Goal: Task Accomplishment & Management: Complete application form

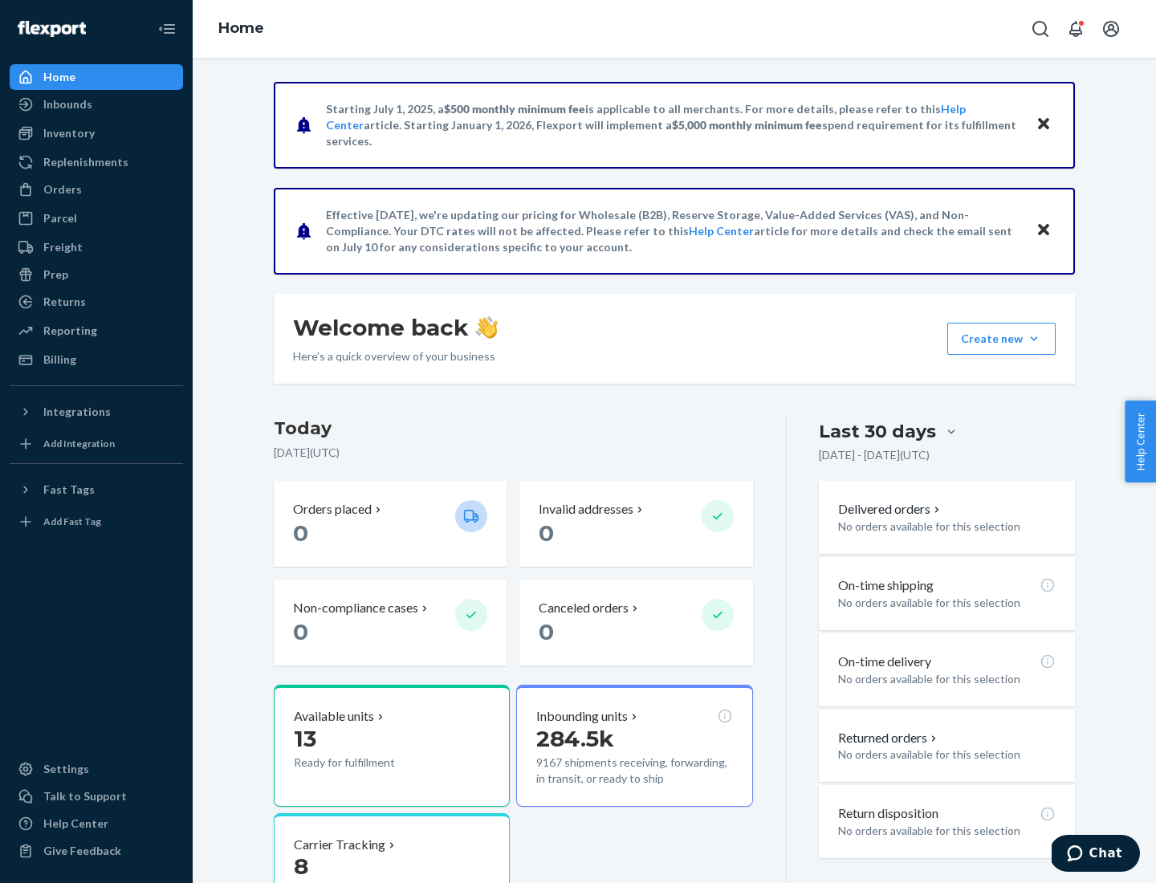
click at [1034, 339] on button "Create new Create new inbound Create new order Create new product" at bounding box center [1002, 339] width 108 height 32
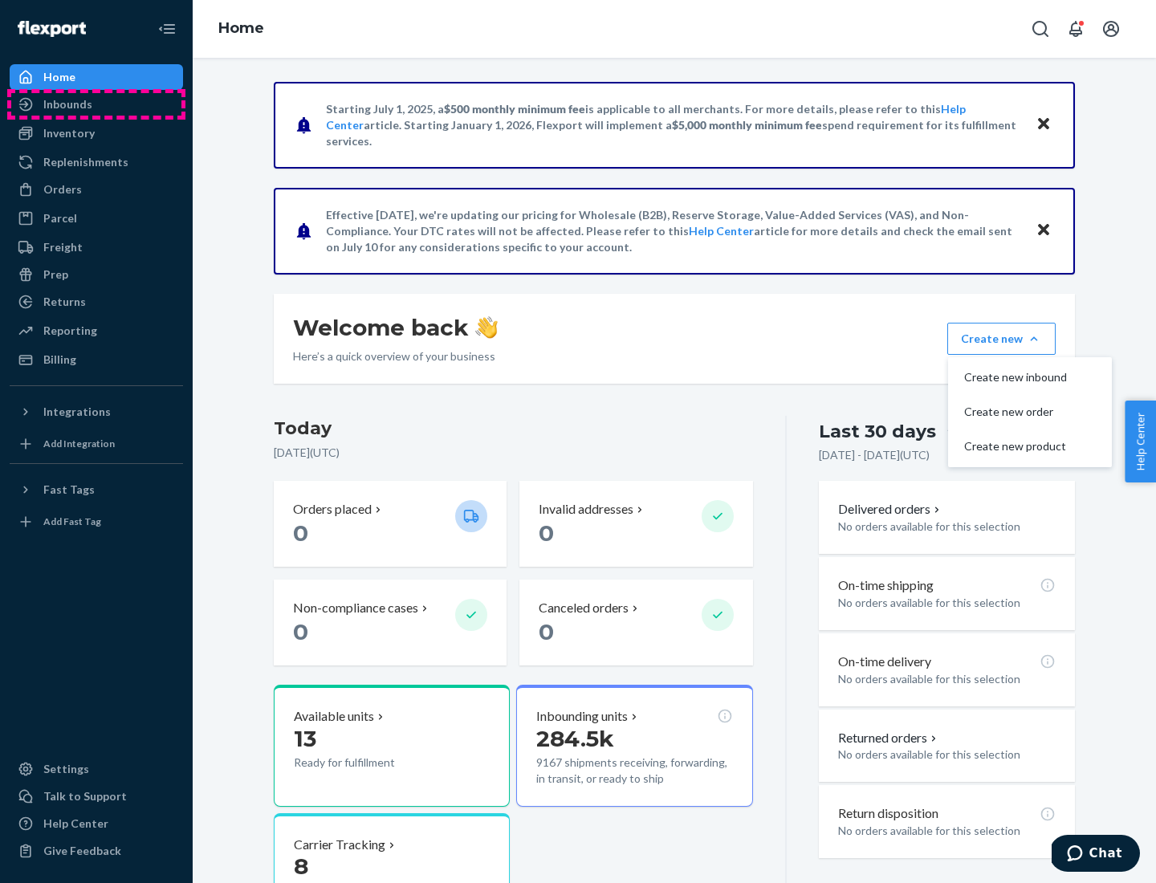
click at [96, 104] on div "Inbounds" at bounding box center [96, 104] width 170 height 22
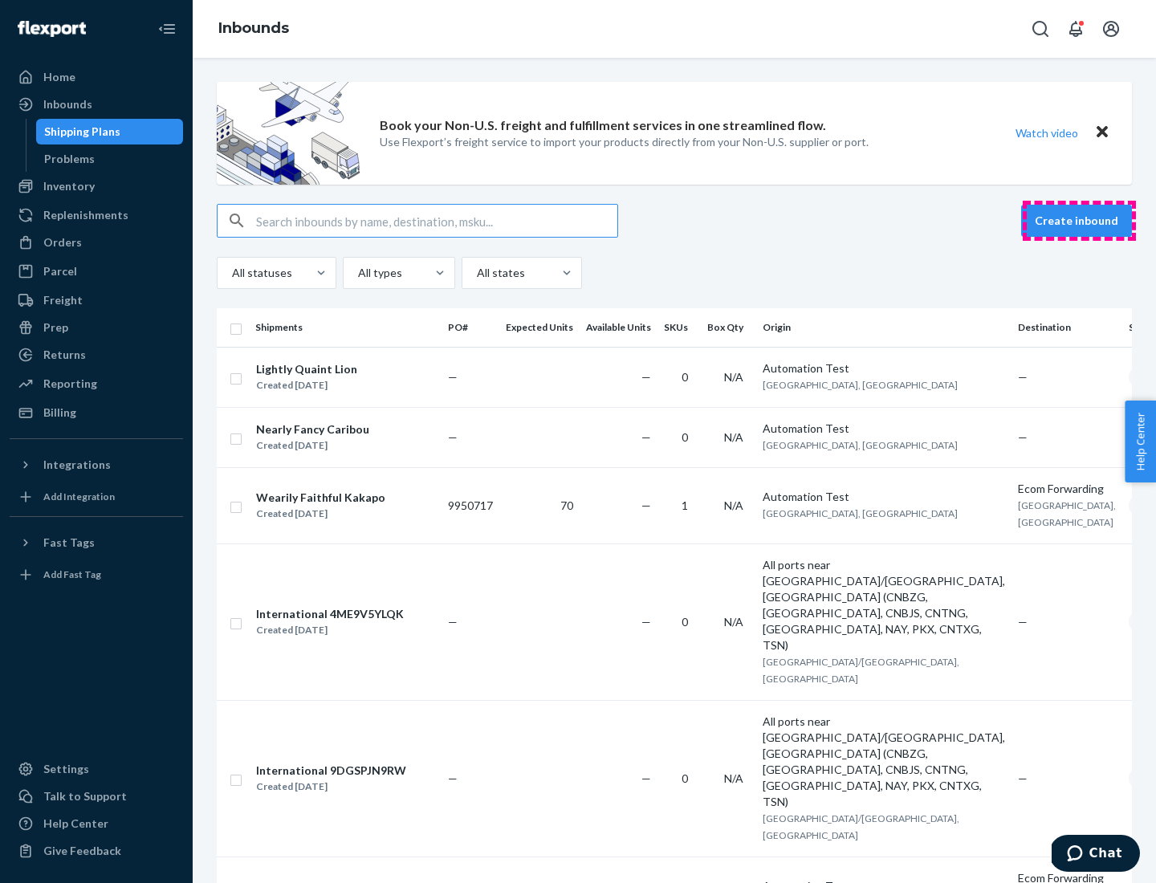
click at [1079, 221] on button "Create inbound" at bounding box center [1077, 221] width 111 height 32
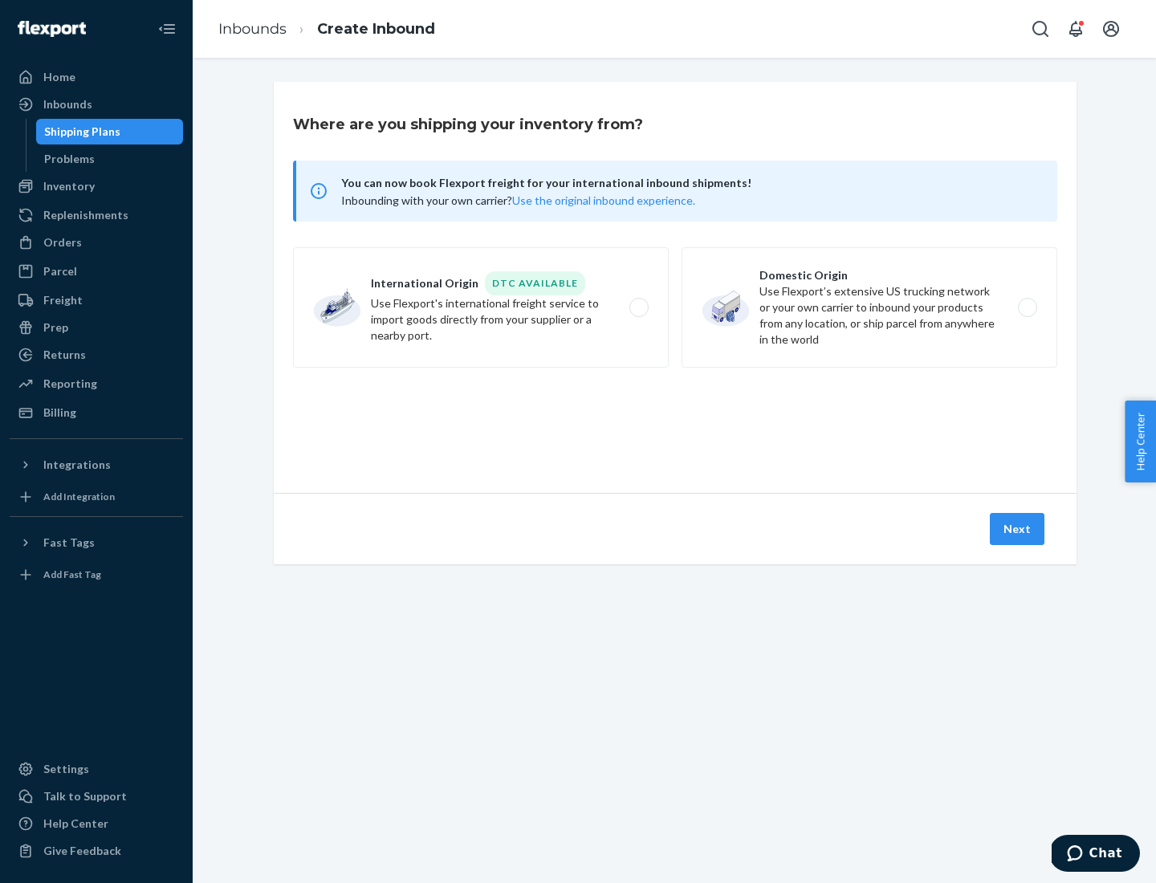
click at [870, 308] on label "Domestic Origin Use Flexport’s extensive US trucking network or your own carrie…" at bounding box center [870, 307] width 376 height 120
click at [1027, 308] on input "Domestic Origin Use Flexport’s extensive US trucking network or your own carrie…" at bounding box center [1032, 308] width 10 height 10
radio input "true"
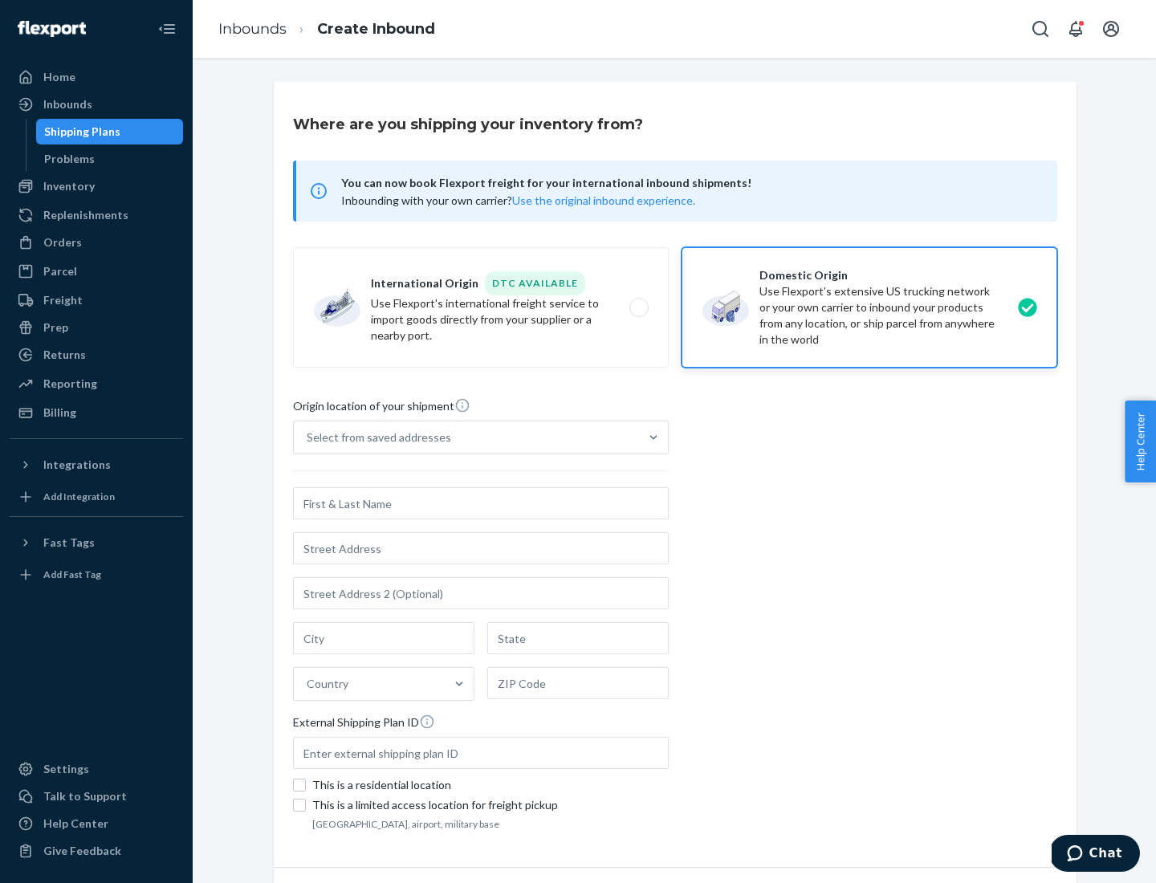
click at [375, 438] on div "Select from saved addresses" at bounding box center [379, 438] width 145 height 16
click at [308, 438] on input "Select from saved addresses" at bounding box center [308, 438] width 2 height 16
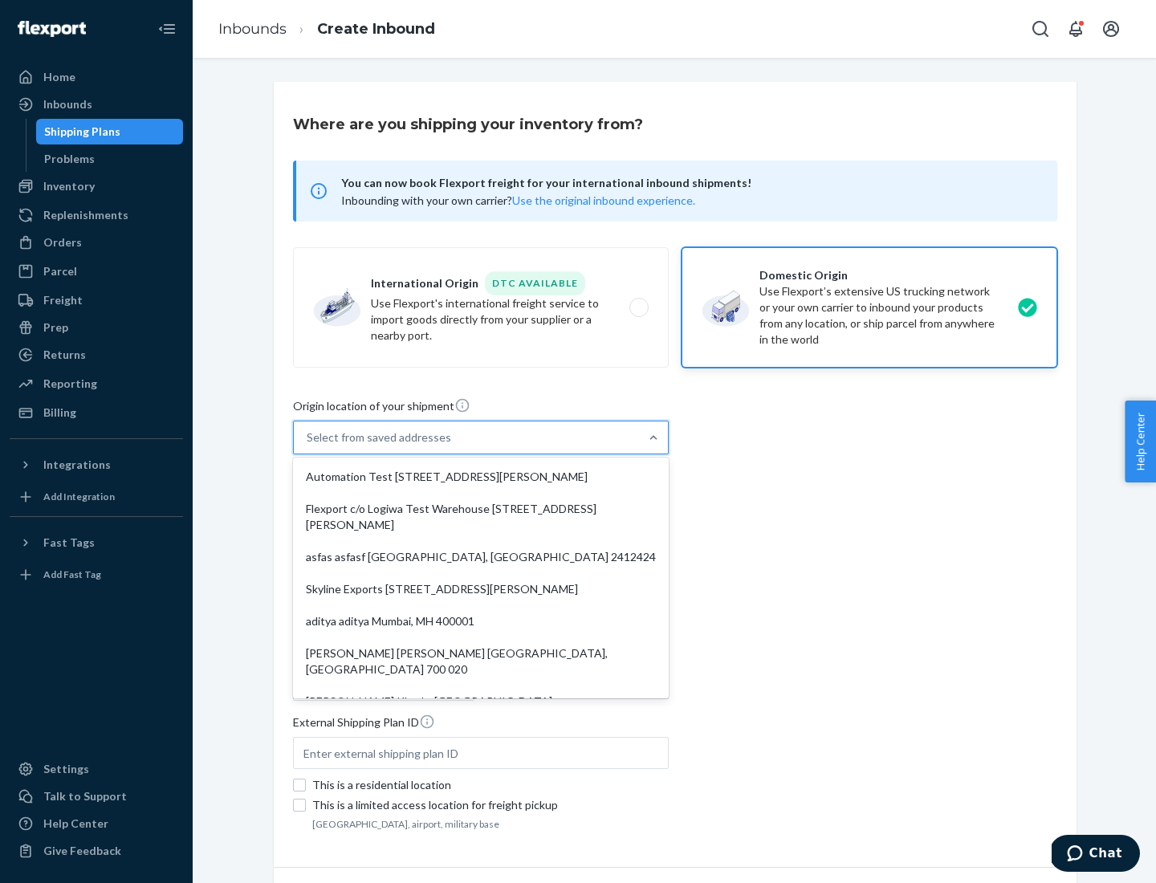
scroll to position [6, 0]
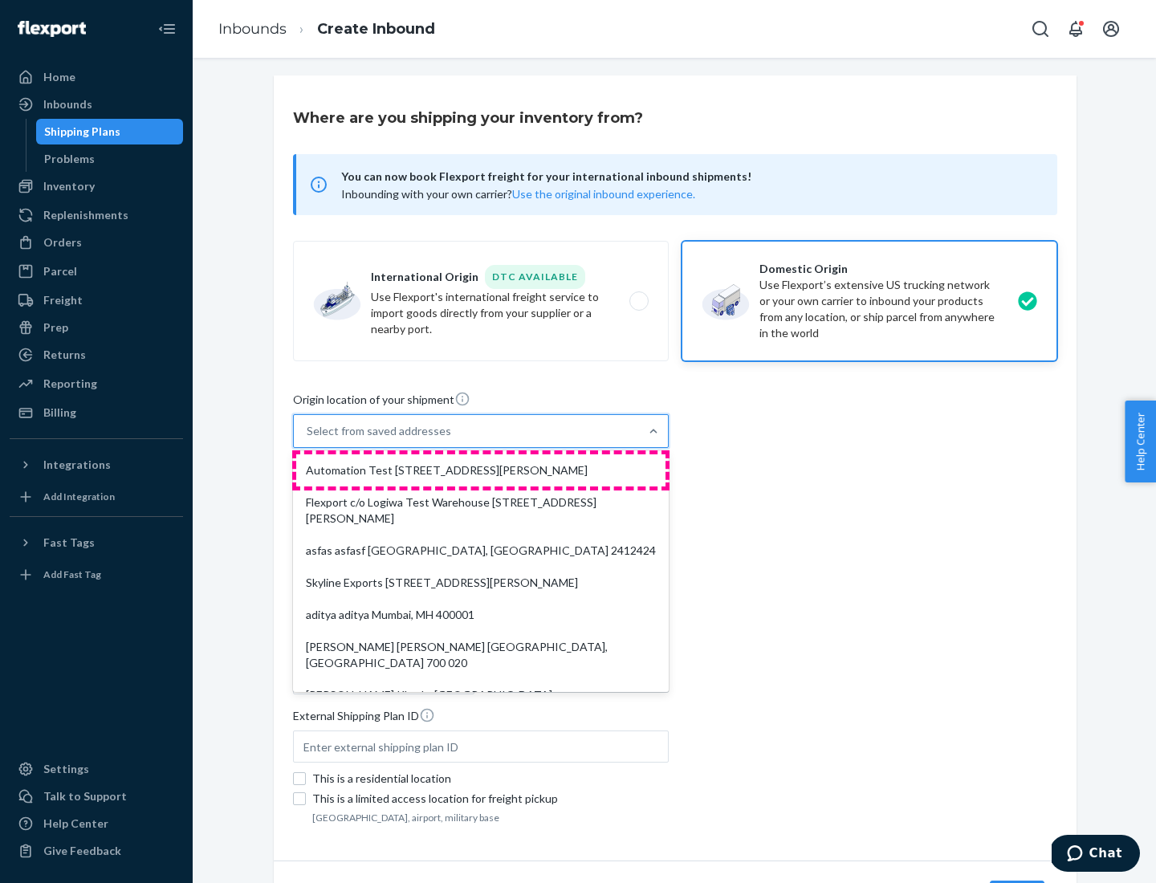
click at [481, 471] on div "Automation Test [STREET_ADDRESS][PERSON_NAME]" at bounding box center [480, 471] width 369 height 32
click at [308, 439] on input "option Automation Test [STREET_ADDRESS][PERSON_NAME]. 9 results available. Use …" at bounding box center [308, 431] width 2 height 16
type input "Automation Test"
type input "9th Floor"
type input "[GEOGRAPHIC_DATA]"
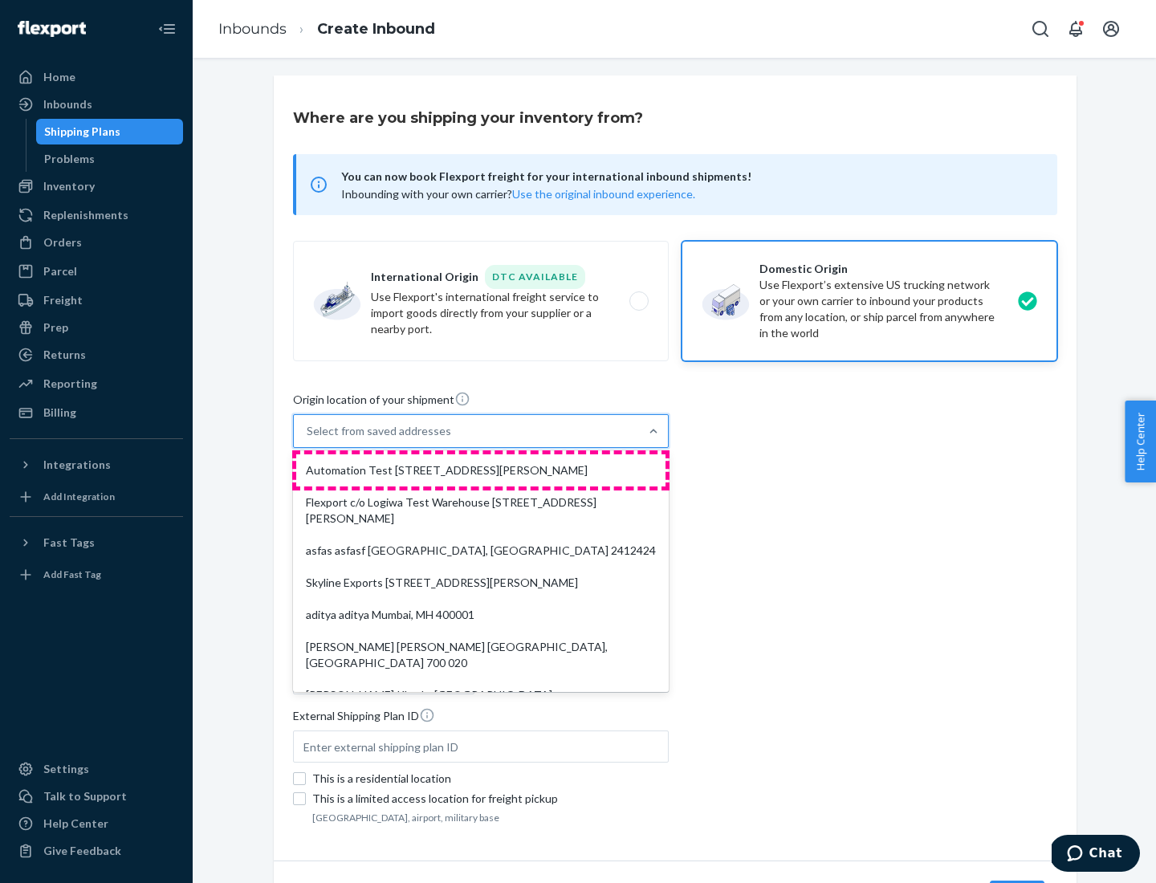
type input "CA"
type input "94104"
type input "[STREET_ADDRESS][PERSON_NAME]"
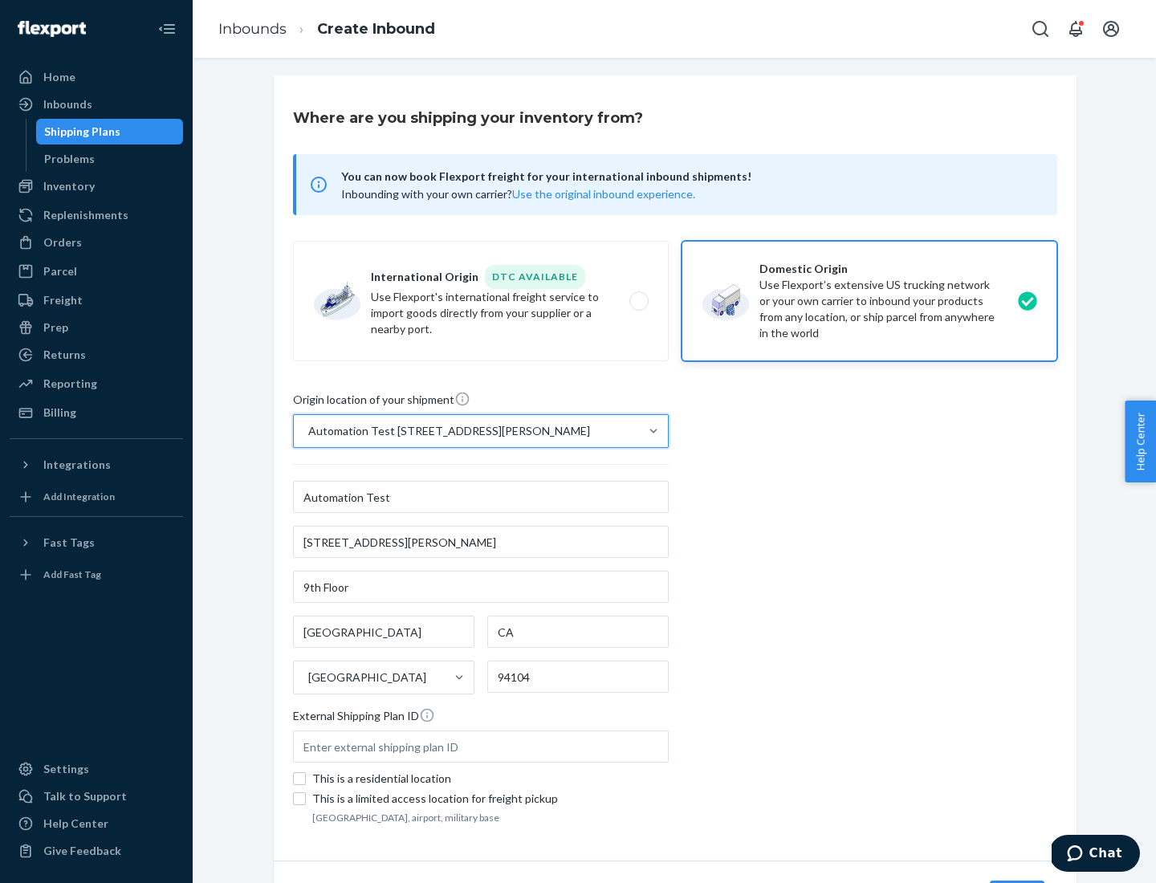
scroll to position [94, 0]
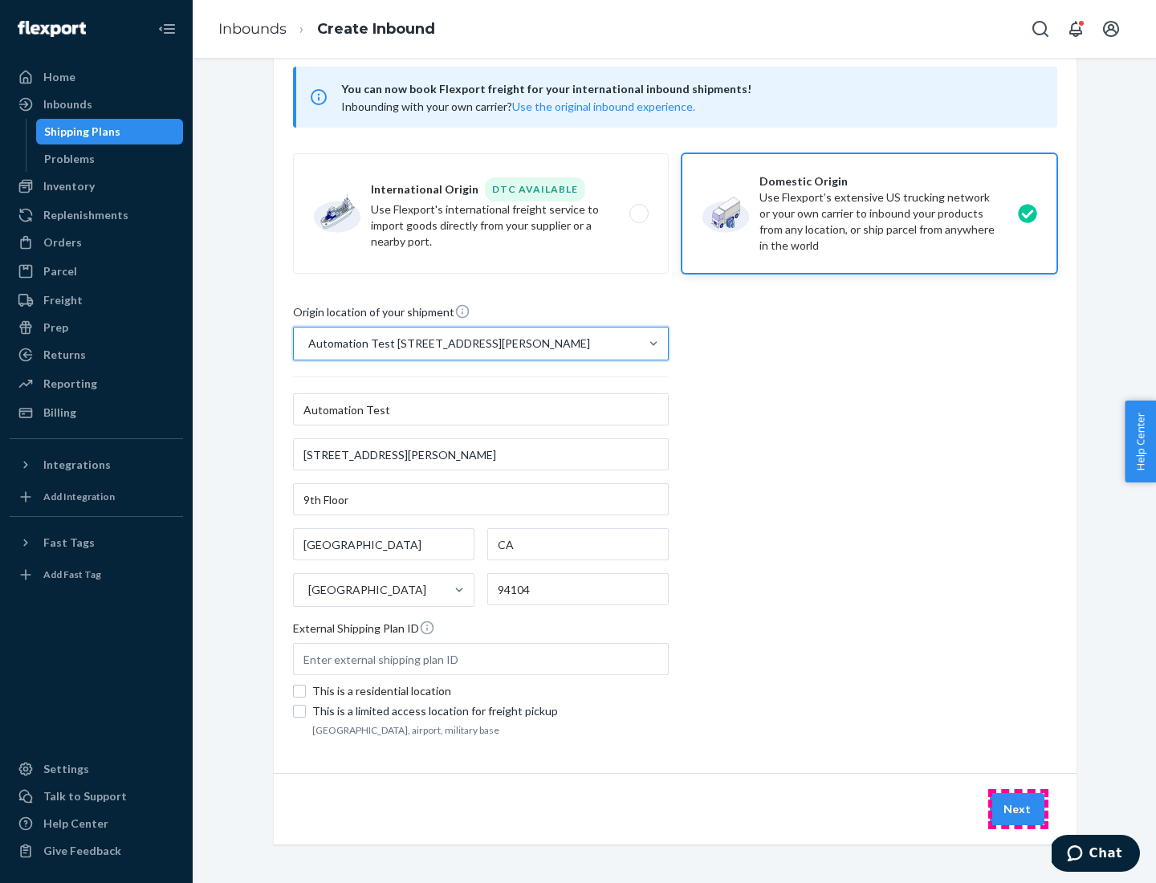
click at [1018, 809] on button "Next" at bounding box center [1017, 809] width 55 height 32
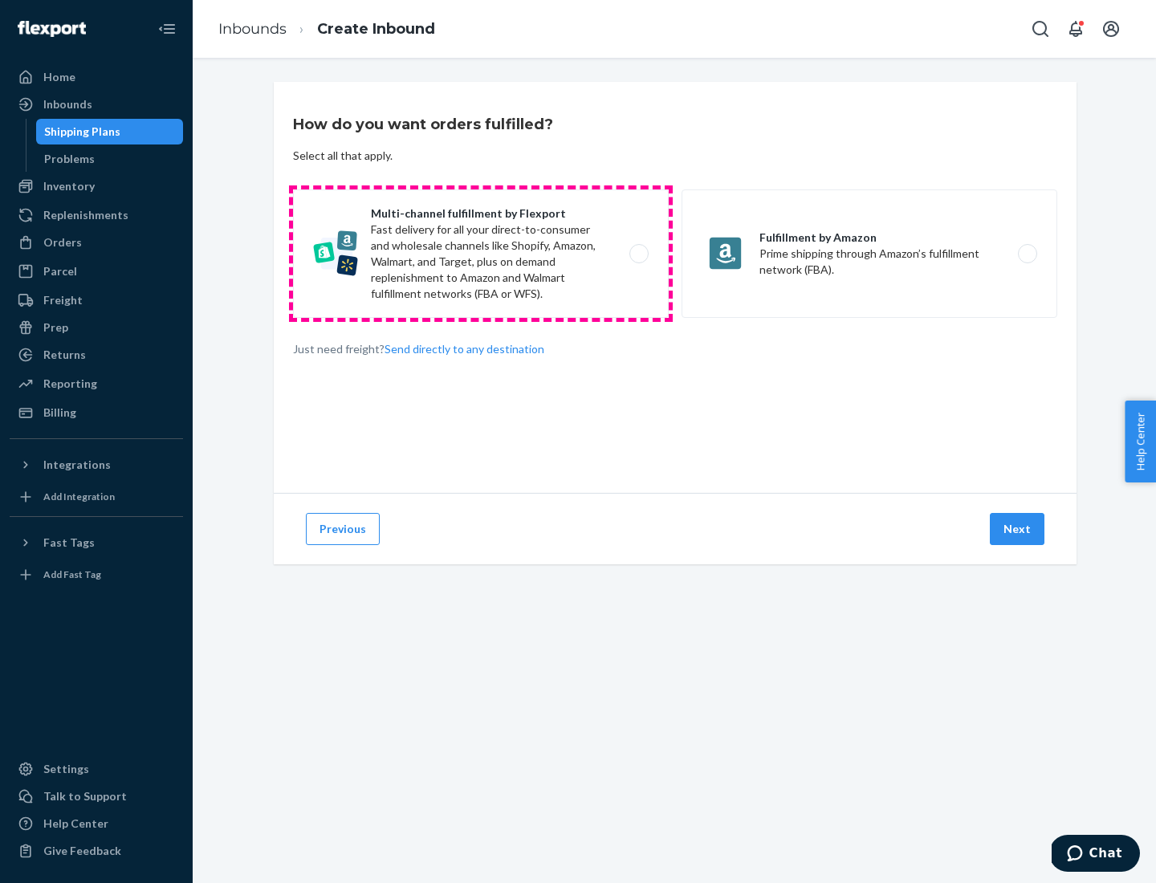
click at [481, 254] on label "Multi-channel fulfillment by Flexport Fast delivery for all your direct-to-cons…" at bounding box center [481, 254] width 376 height 128
click at [638, 254] on input "Multi-channel fulfillment by Flexport Fast delivery for all your direct-to-cons…" at bounding box center [643, 254] width 10 height 10
radio input "true"
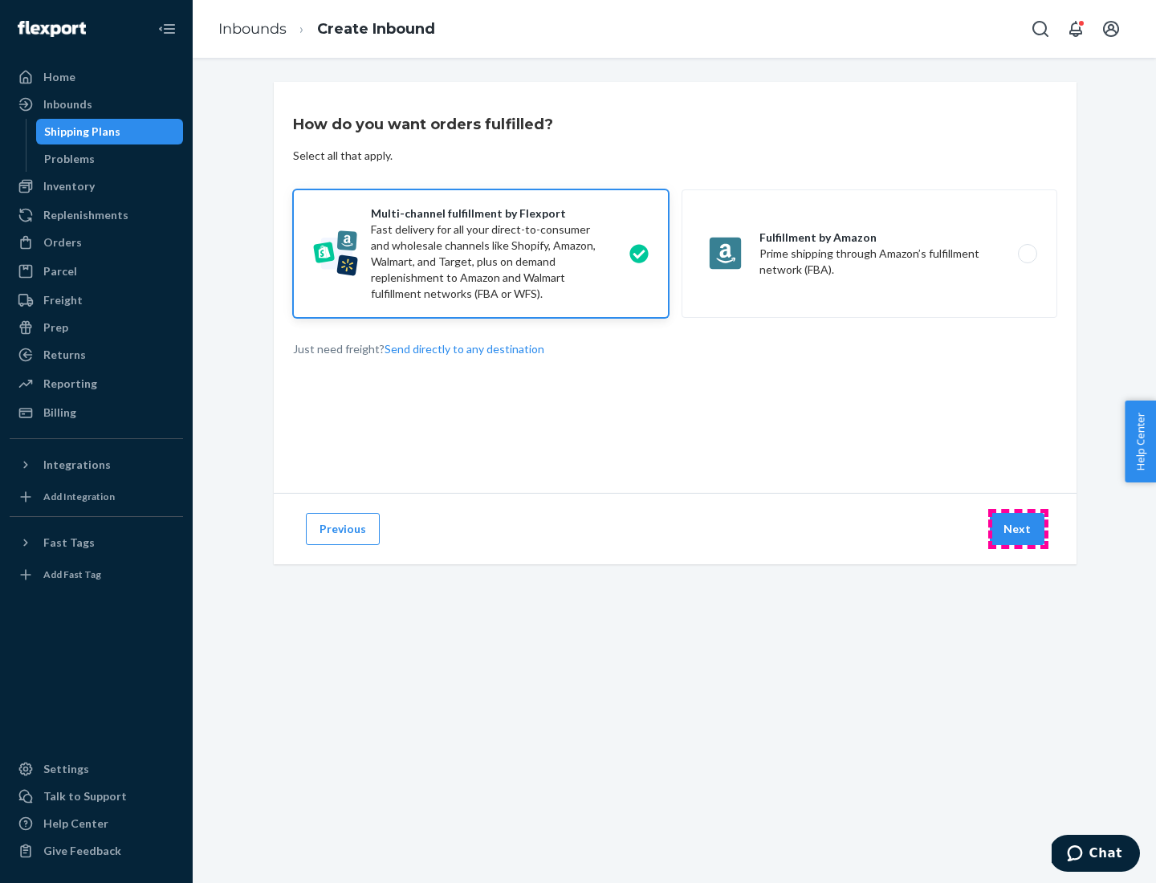
click at [1018, 529] on button "Next" at bounding box center [1017, 529] width 55 height 32
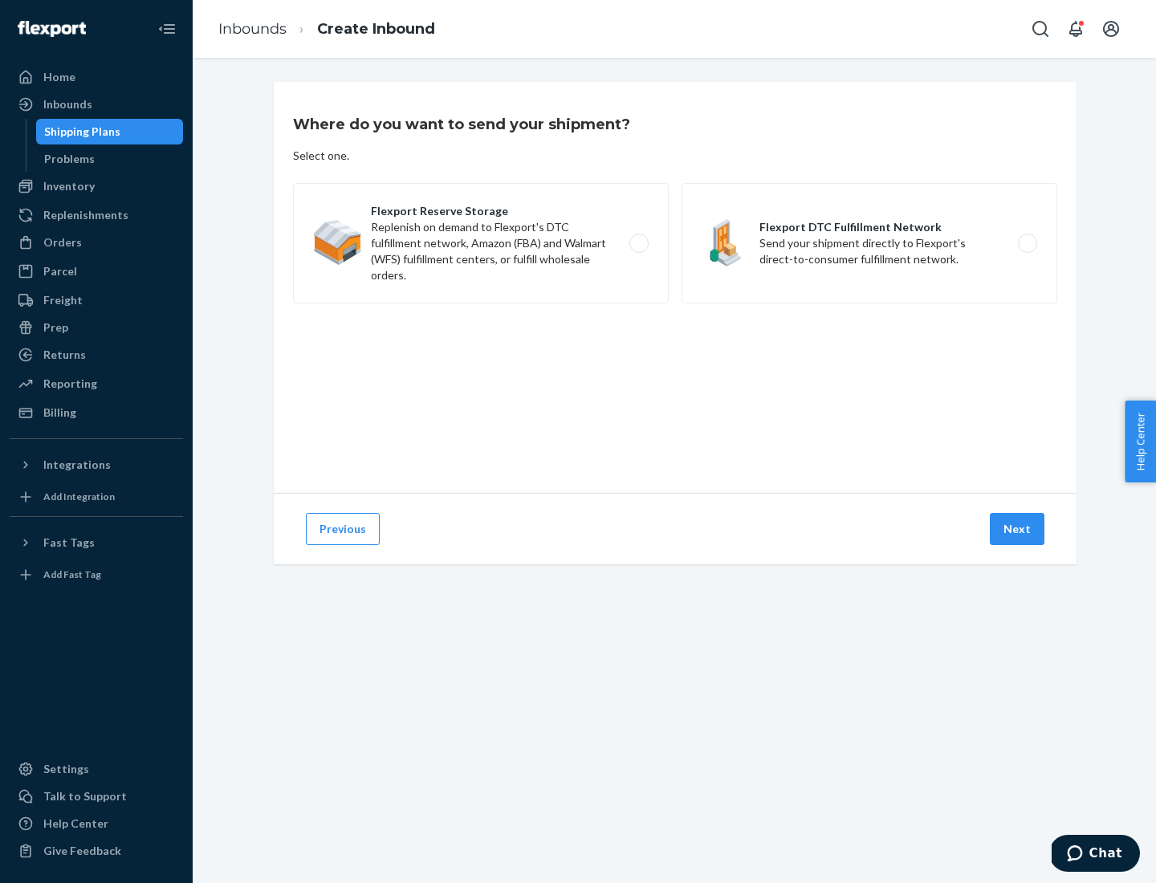
click at [870, 243] on label "Flexport DTC Fulfillment Network Send your shipment directly to Flexport's dire…" at bounding box center [870, 243] width 376 height 120
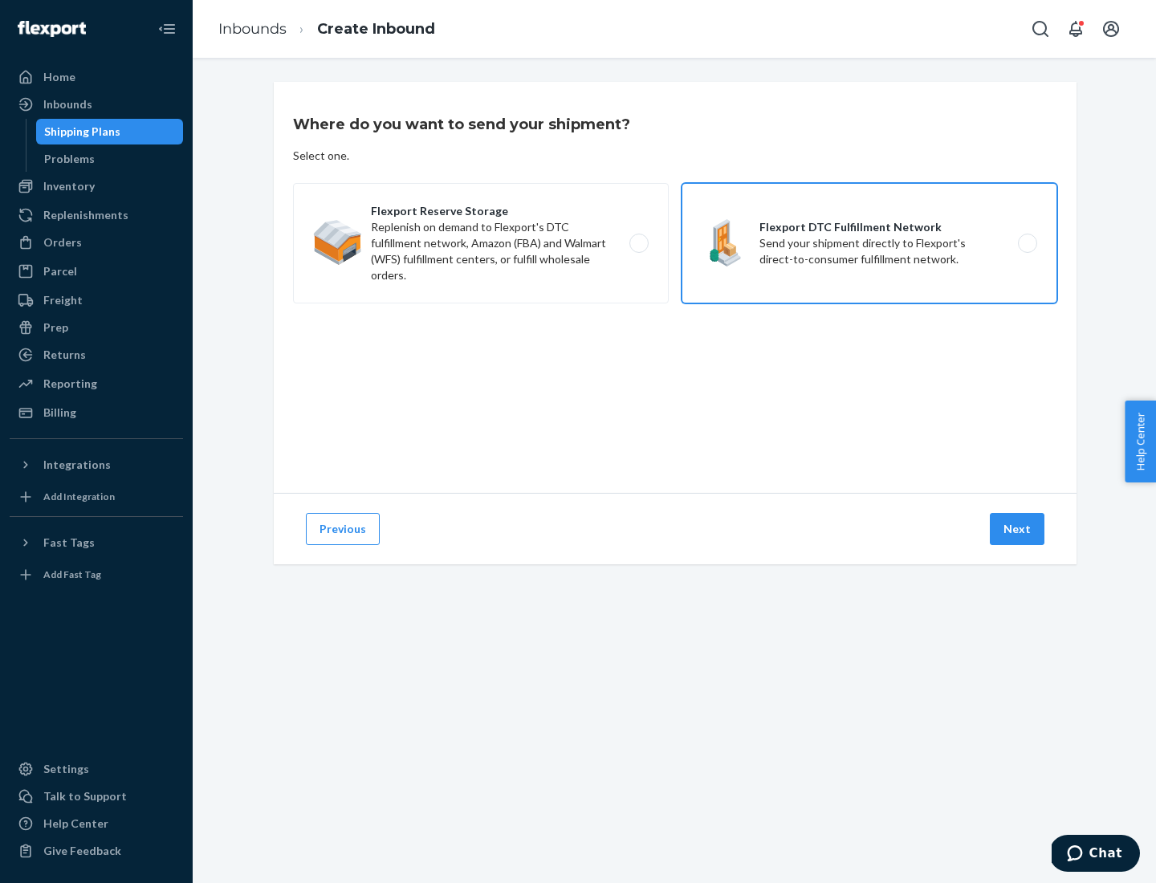
click at [1027, 243] on input "Flexport DTC Fulfillment Network Send your shipment directly to Flexport's dire…" at bounding box center [1032, 244] width 10 height 10
radio input "true"
click at [1018, 529] on button "Next" at bounding box center [1017, 529] width 55 height 32
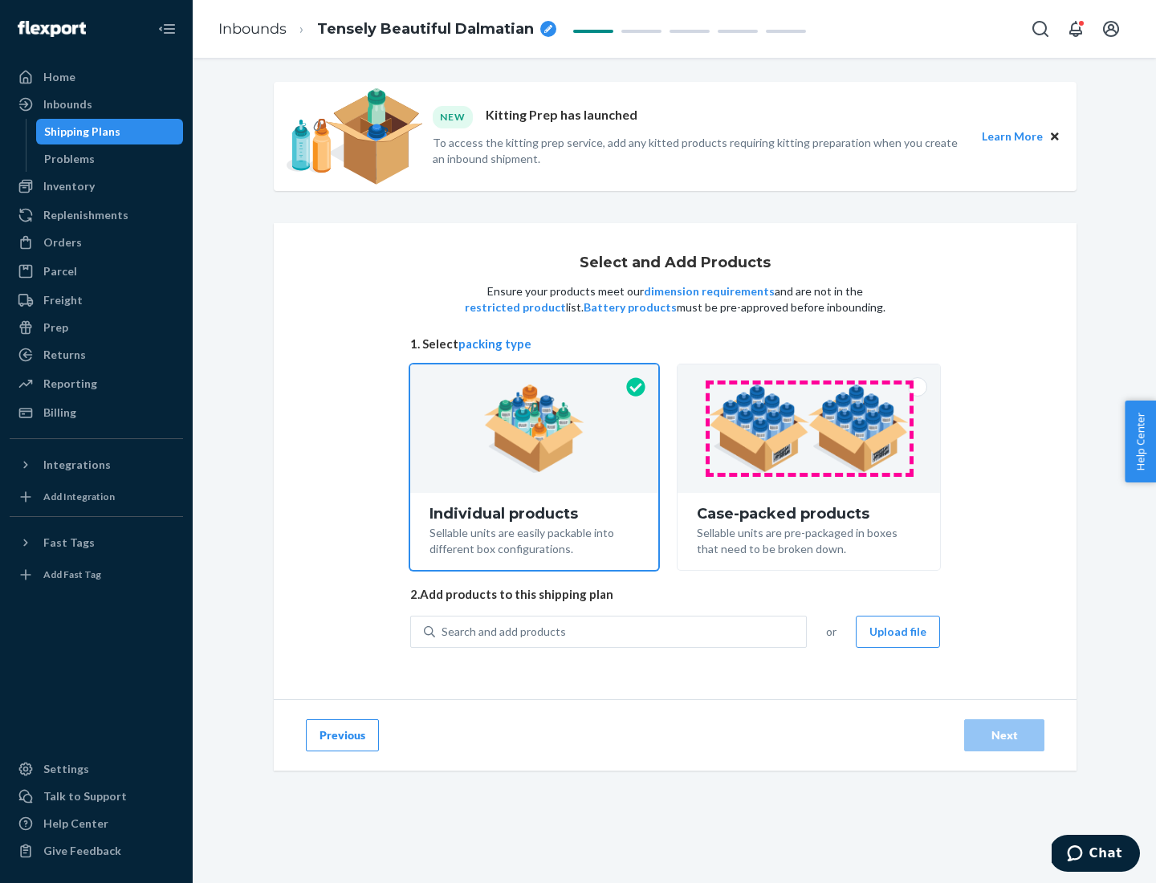
click at [809, 429] on img at bounding box center [809, 429] width 200 height 88
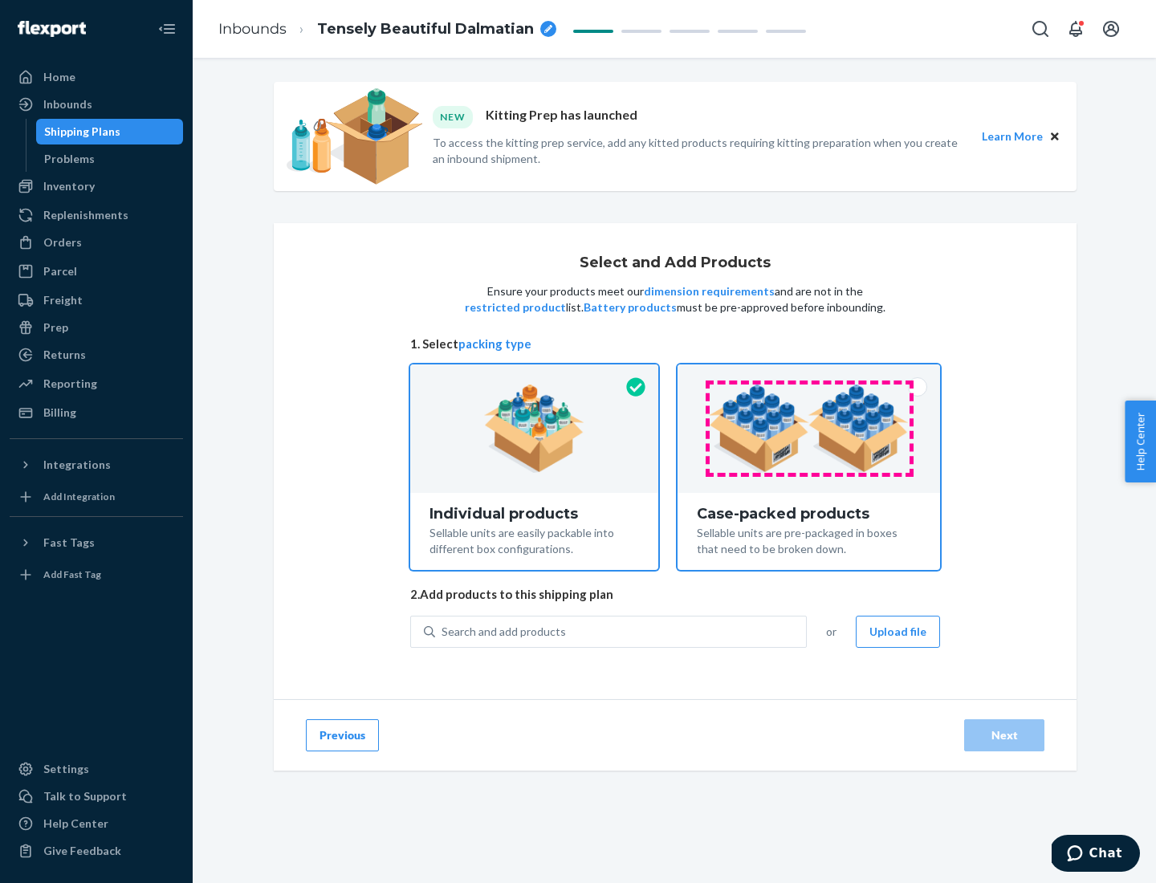
click at [809, 375] on input "Case-packed products Sellable units are pre-packaged in boxes that need to be b…" at bounding box center [809, 370] width 10 height 10
radio input "true"
radio input "false"
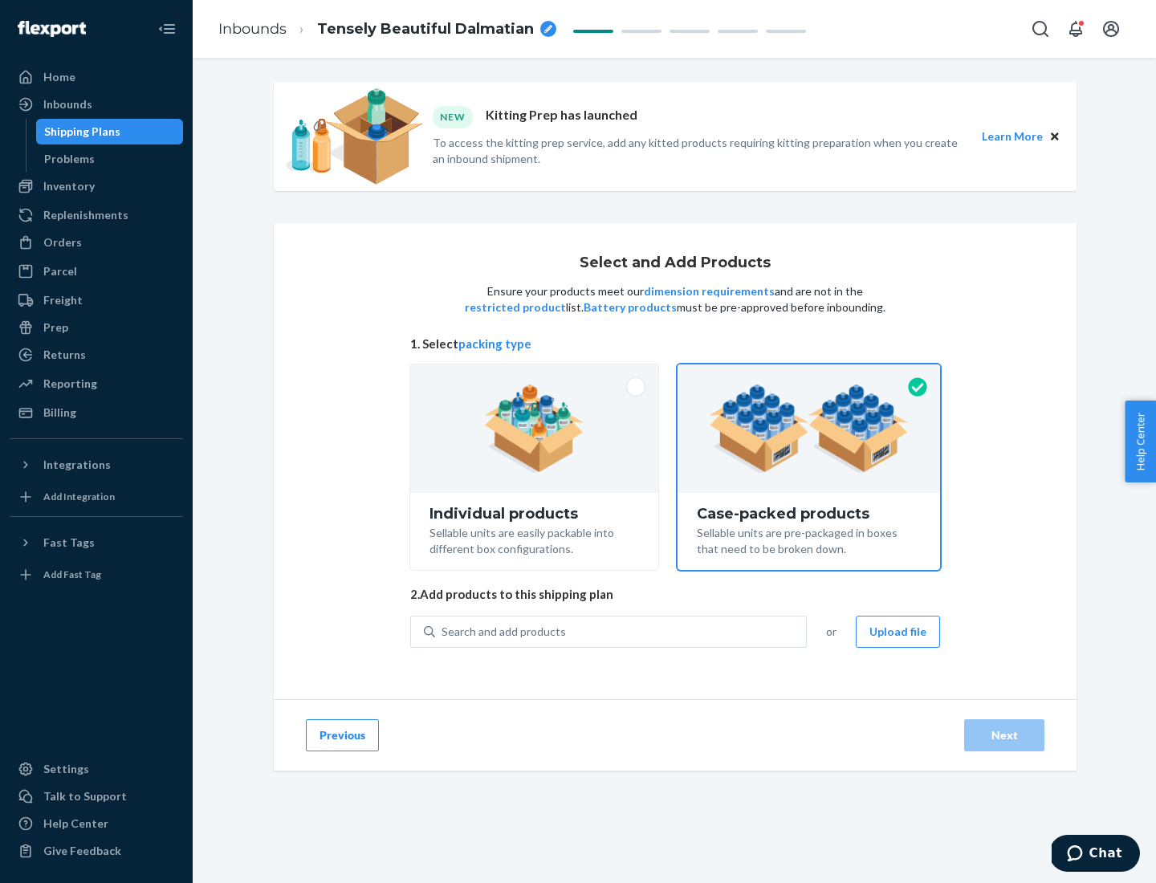
click at [622, 631] on div "Search and add products" at bounding box center [620, 632] width 371 height 29
click at [443, 631] on input "Search and add products" at bounding box center [443, 632] width 2 height 16
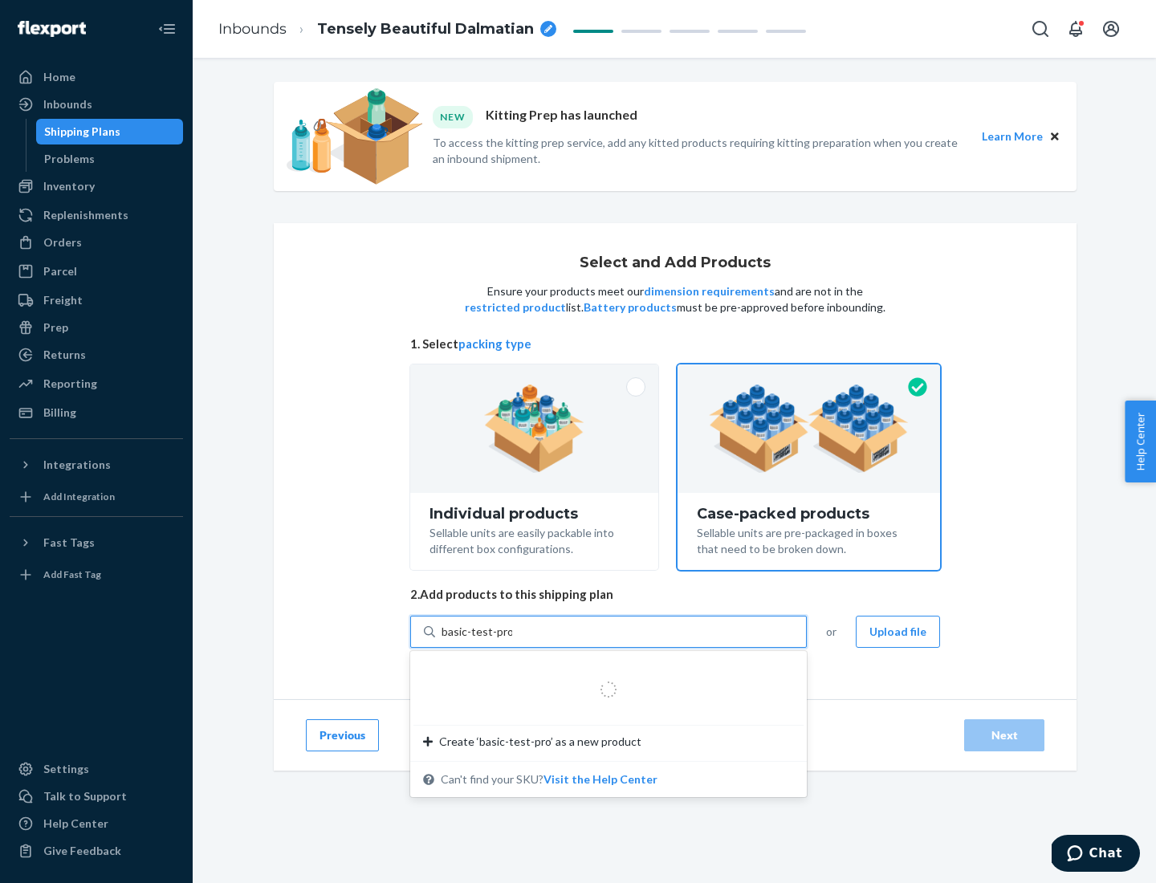
type input "basic-test-product-1"
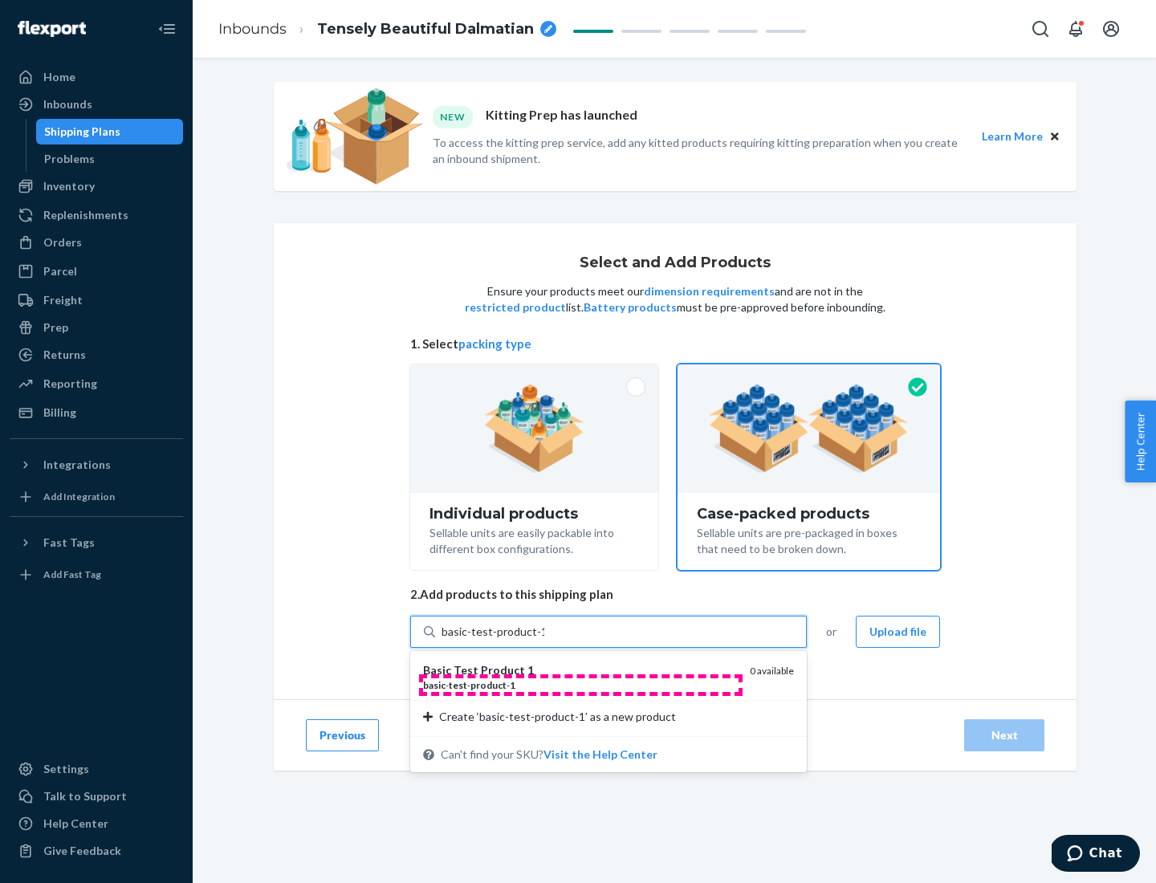
click at [581, 685] on div "basic - test - product - 1" at bounding box center [580, 686] width 314 height 14
click at [544, 640] on input "basic-test-product-1" at bounding box center [493, 632] width 103 height 16
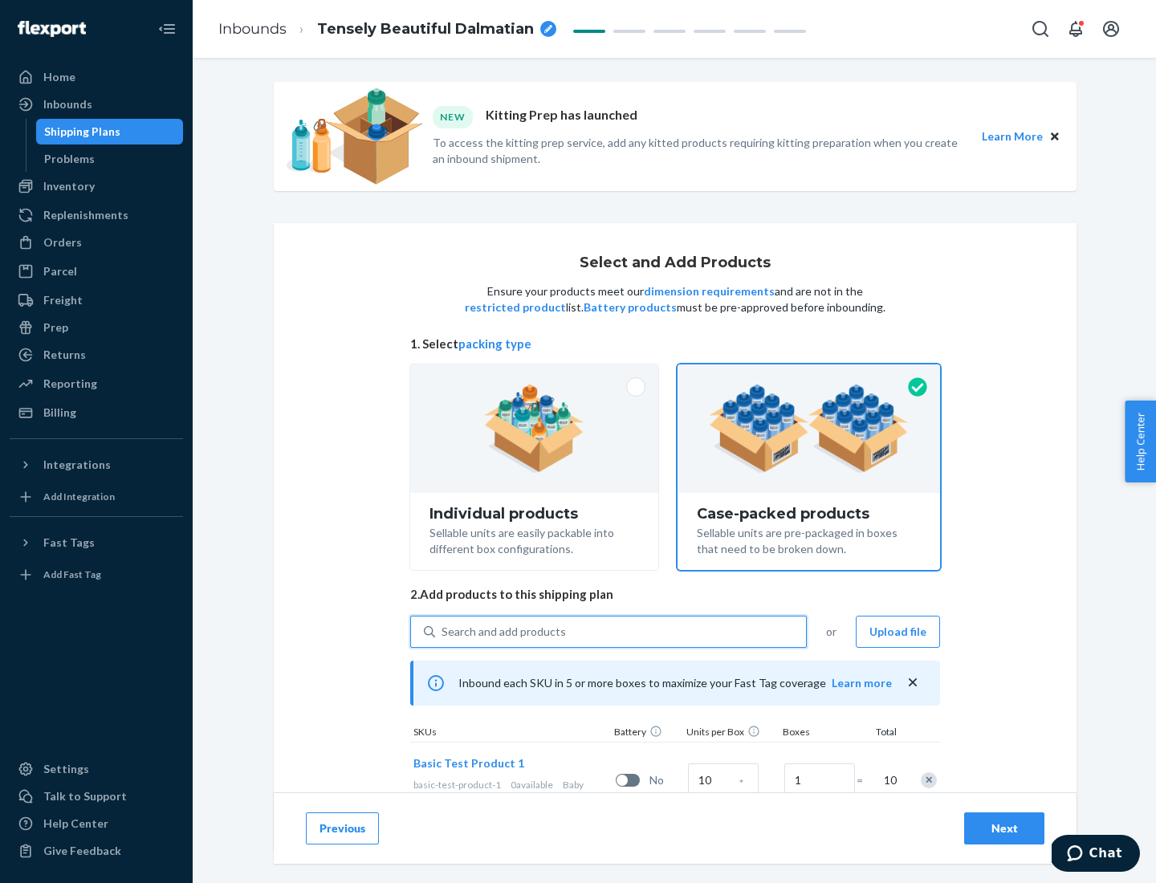
scroll to position [58, 0]
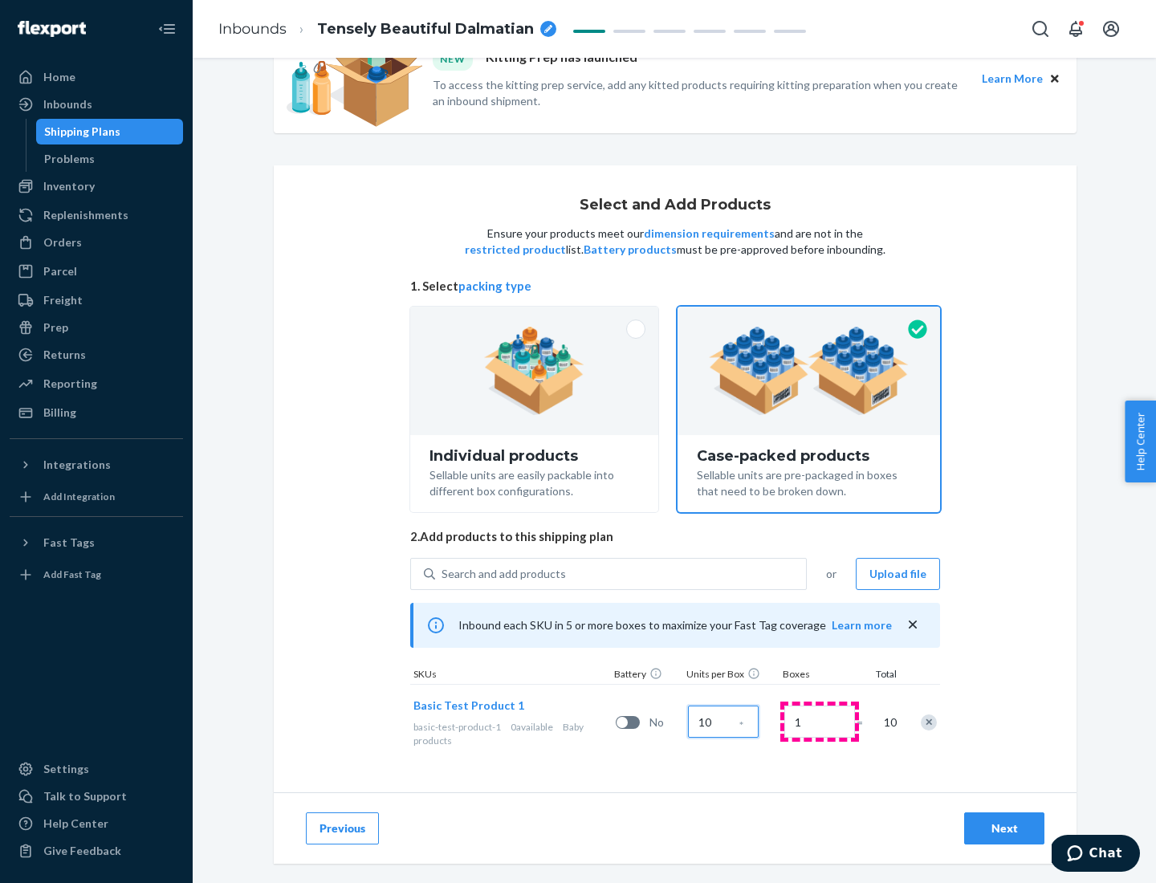
type input "10"
type input "7"
click at [1005, 829] on div "Next" at bounding box center [1004, 829] width 53 height 16
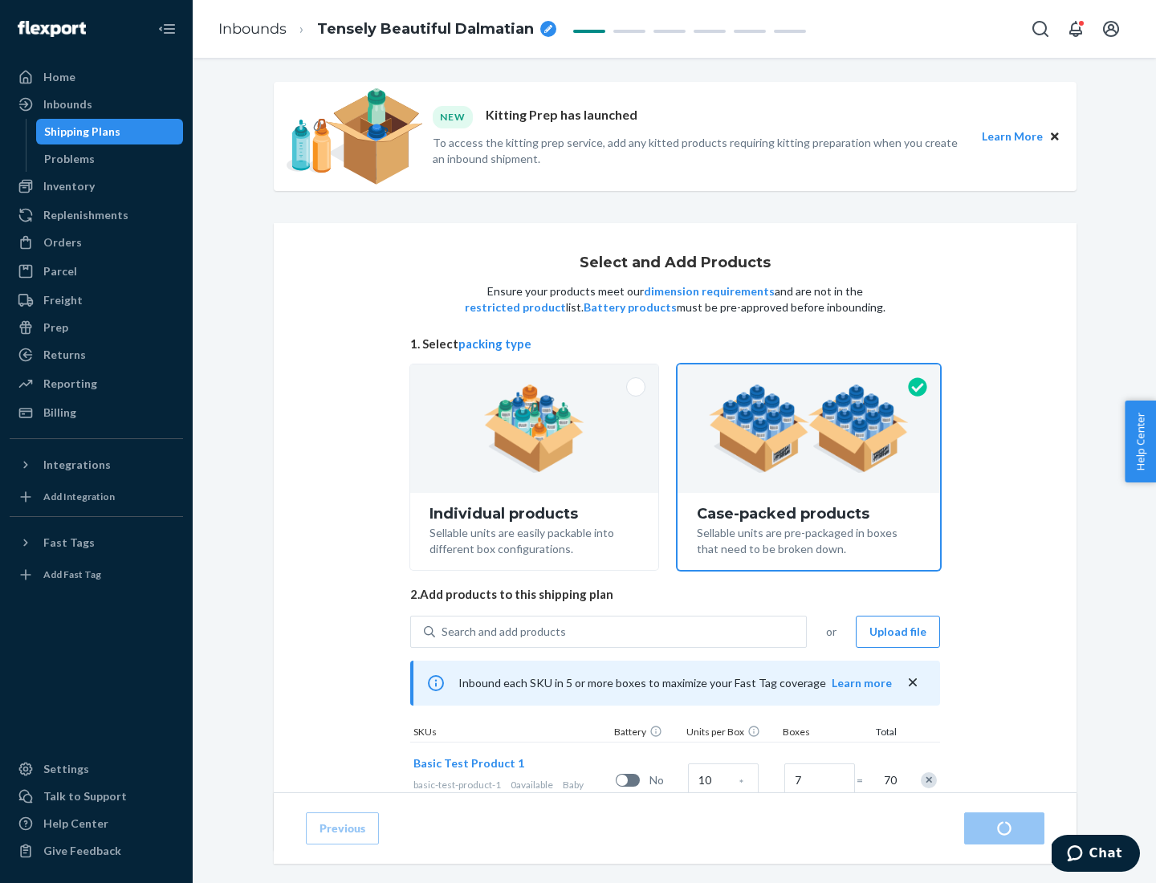
radio input "true"
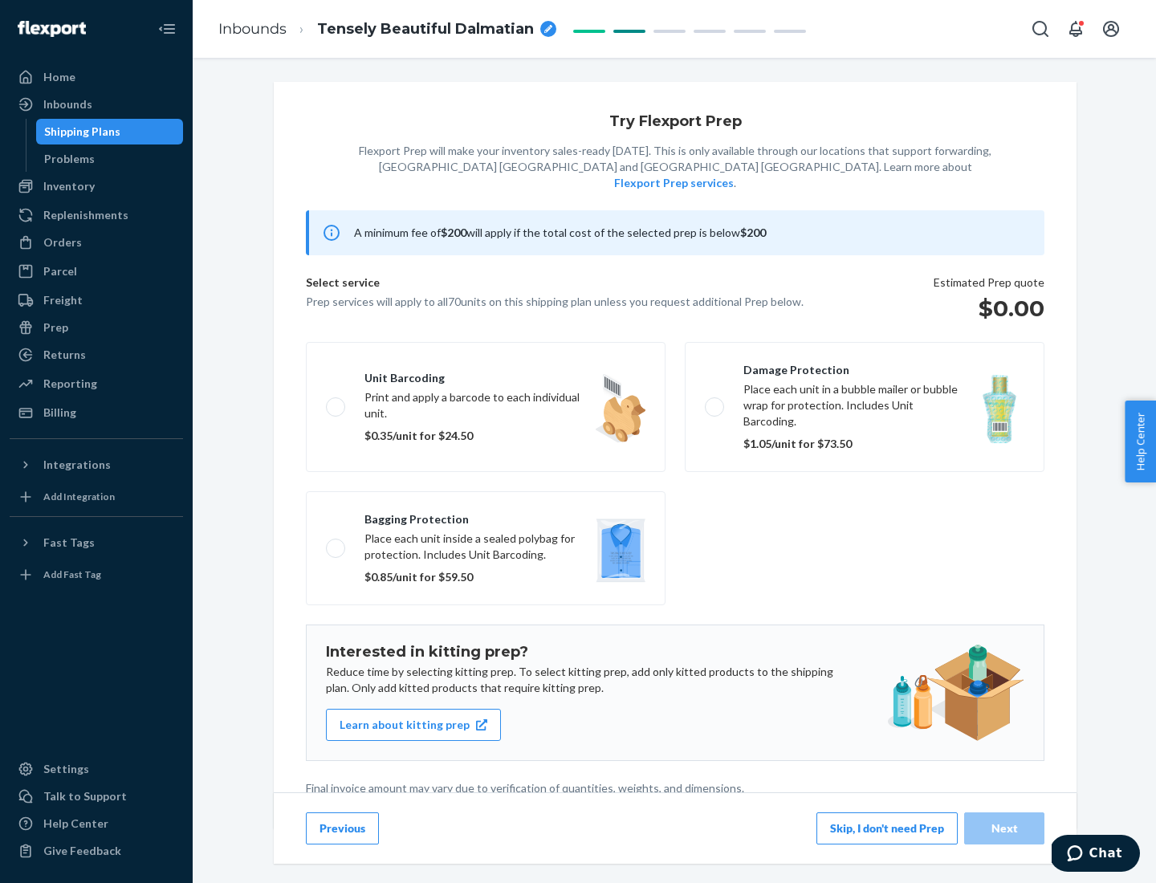
scroll to position [4, 0]
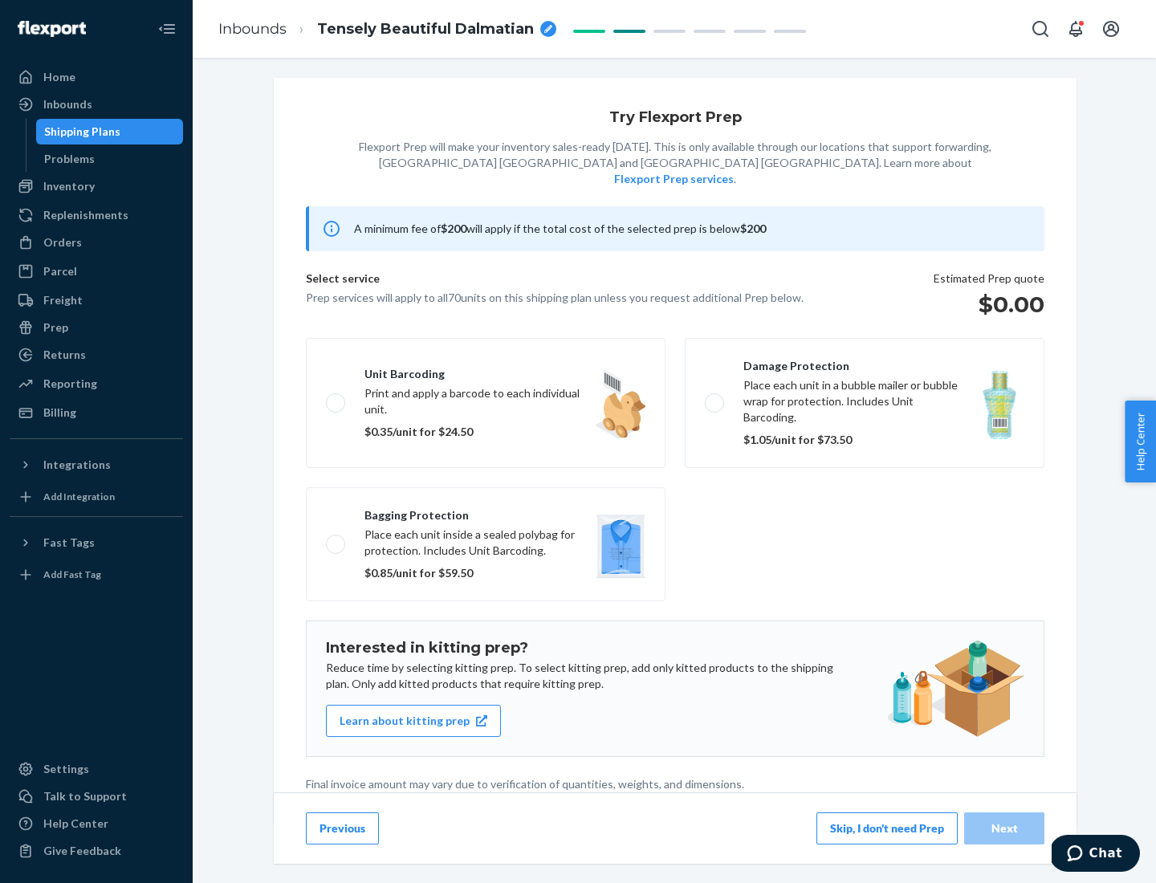
click at [486, 512] on label "Bagging protection Place each unit inside a sealed polybag for protection. Incl…" at bounding box center [486, 544] width 360 height 114
click at [336, 539] on input "Bagging protection Place each unit inside a sealed polybag for protection. Incl…" at bounding box center [331, 544] width 10 height 10
checkbox input "true"
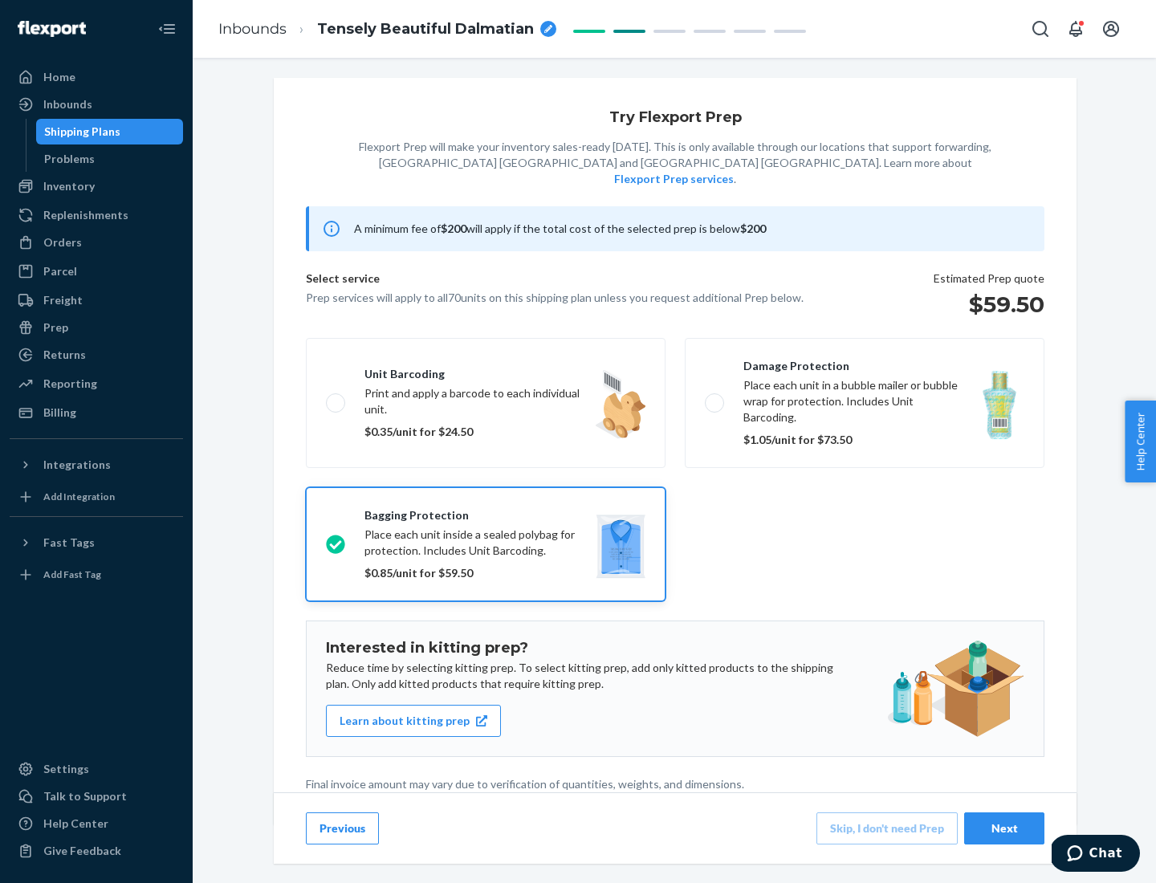
click at [1005, 828] on div "Next" at bounding box center [1004, 829] width 53 height 16
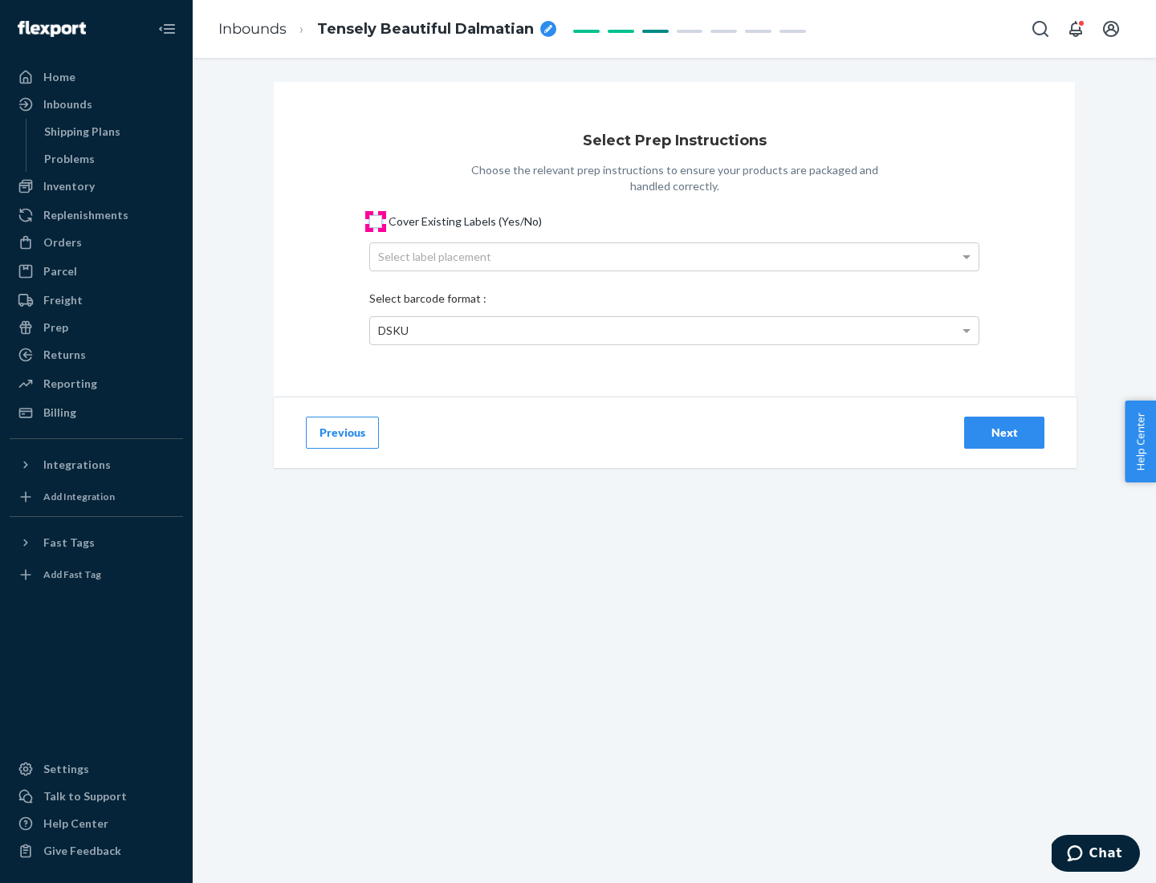
click at [376, 221] on input "Cover Existing Labels (Yes/No)" at bounding box center [375, 221] width 13 height 13
checkbox input "true"
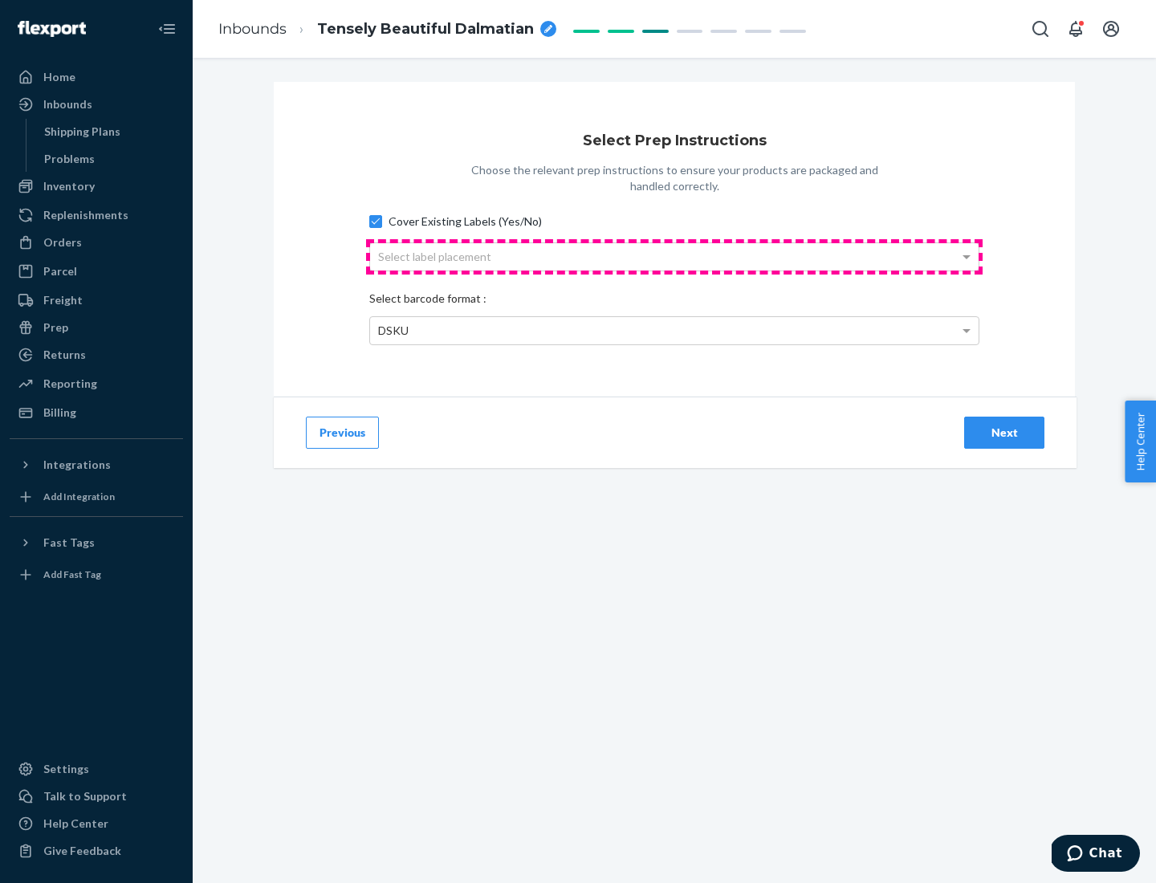
click at [675, 256] on div "Select label placement" at bounding box center [674, 256] width 609 height 27
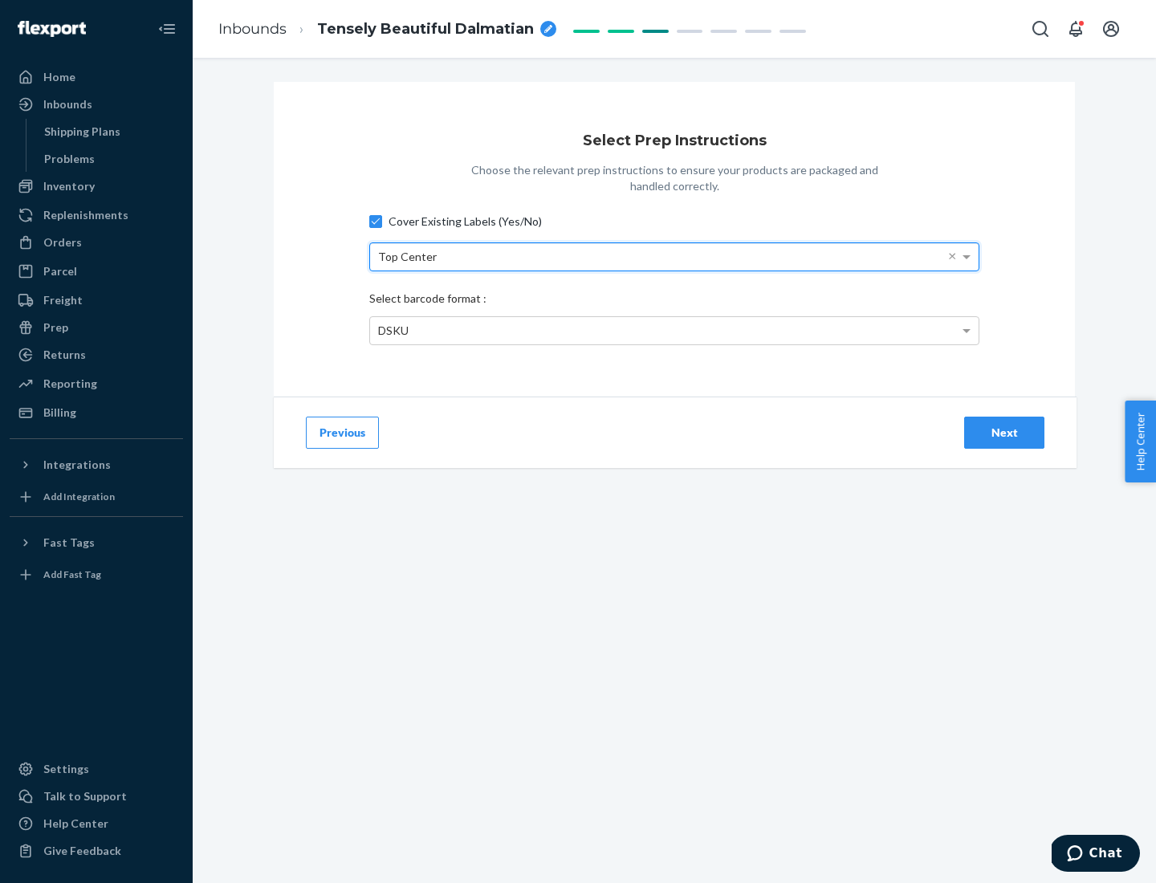
click at [675, 330] on div "DSKU" at bounding box center [674, 330] width 609 height 27
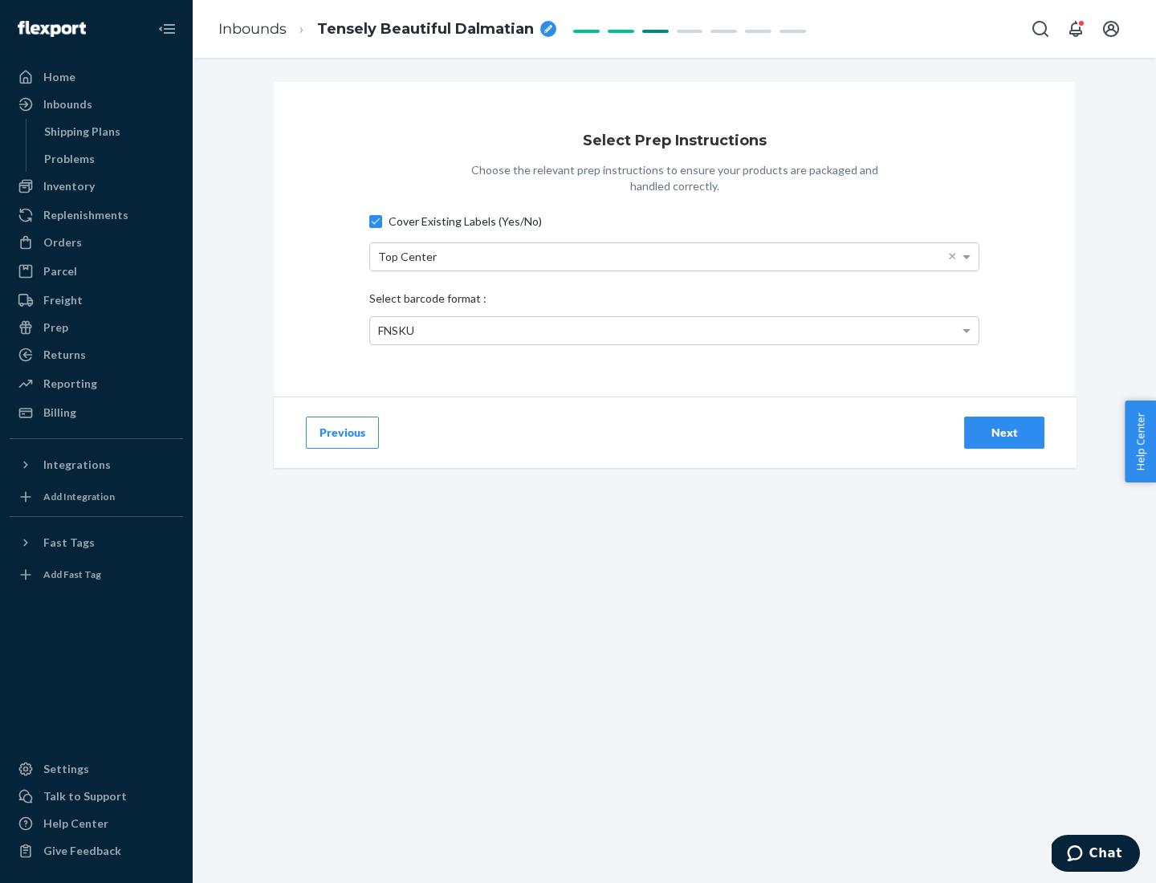
click at [1005, 432] on div "Next" at bounding box center [1004, 433] width 53 height 16
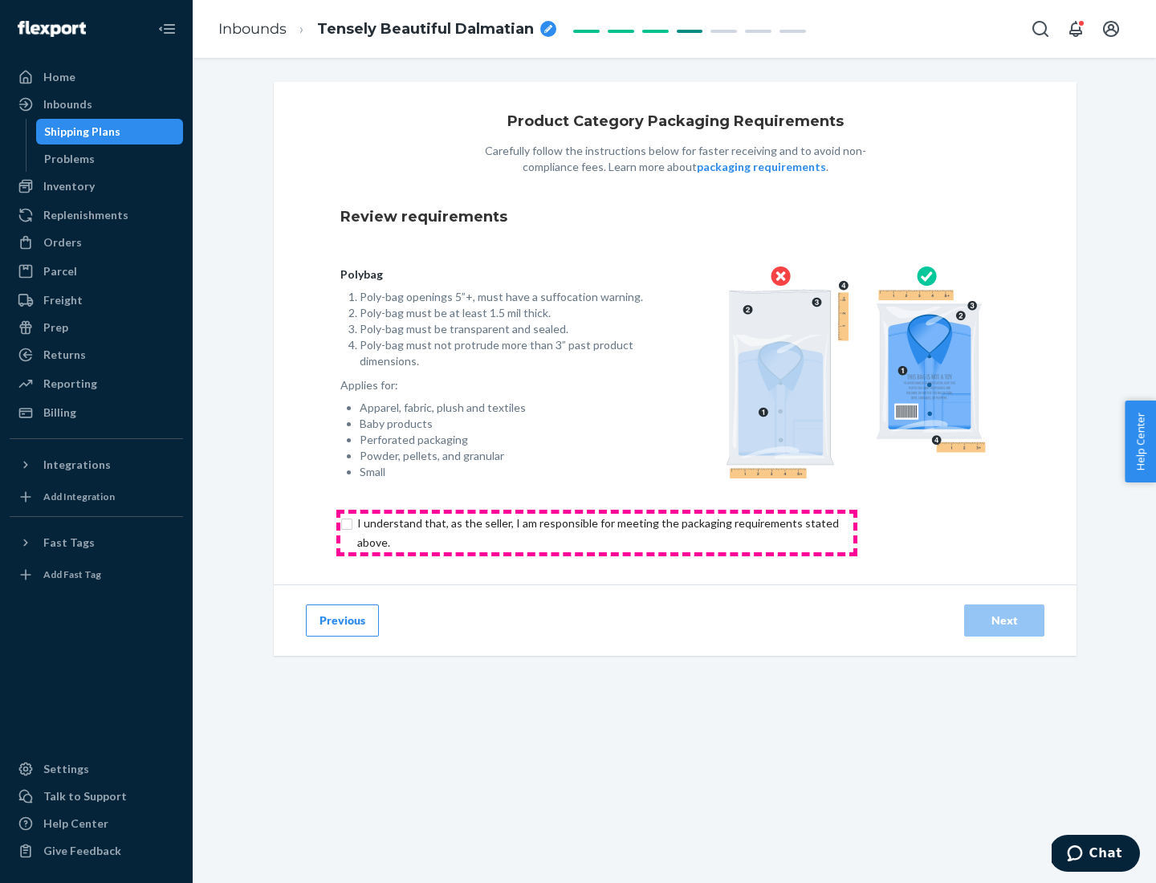
click at [597, 532] on input "checkbox" at bounding box center [608, 533] width 534 height 39
checkbox input "true"
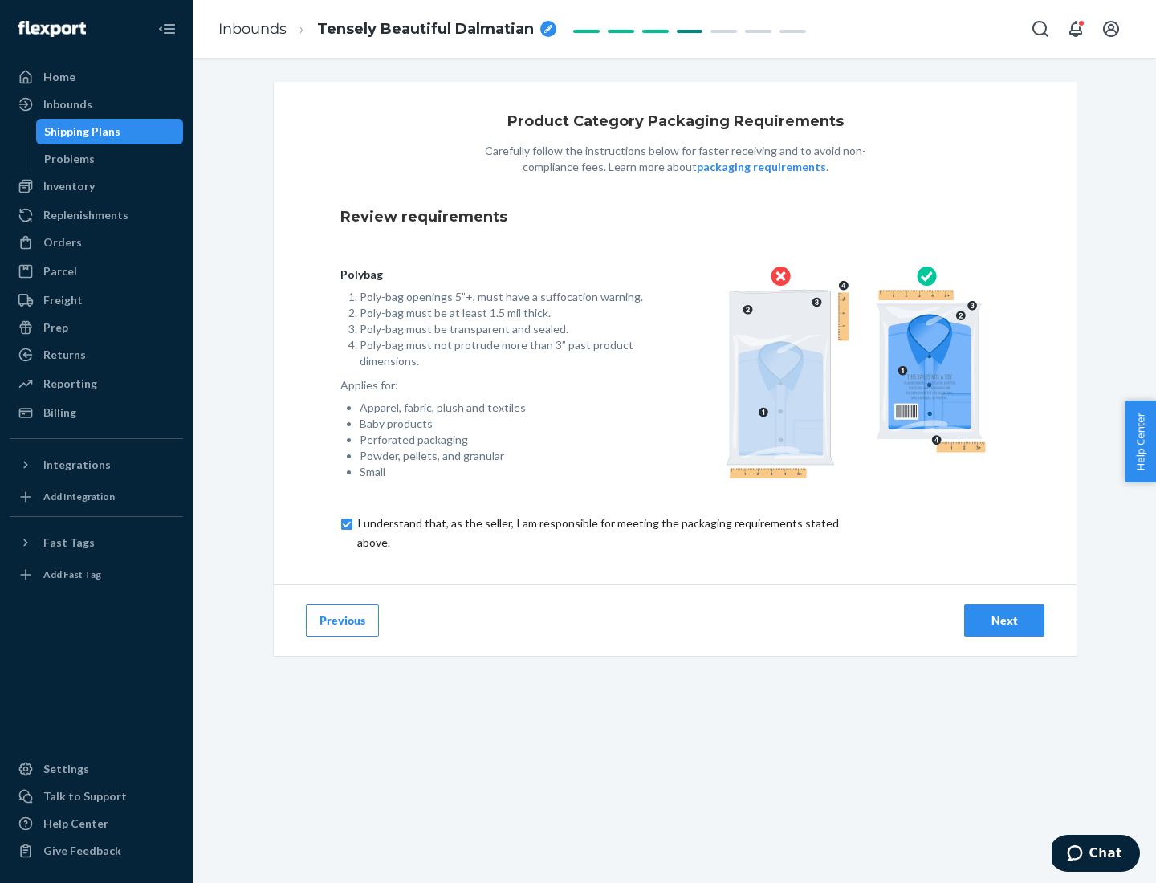
click at [1005, 620] on div "Next" at bounding box center [1004, 621] width 53 height 16
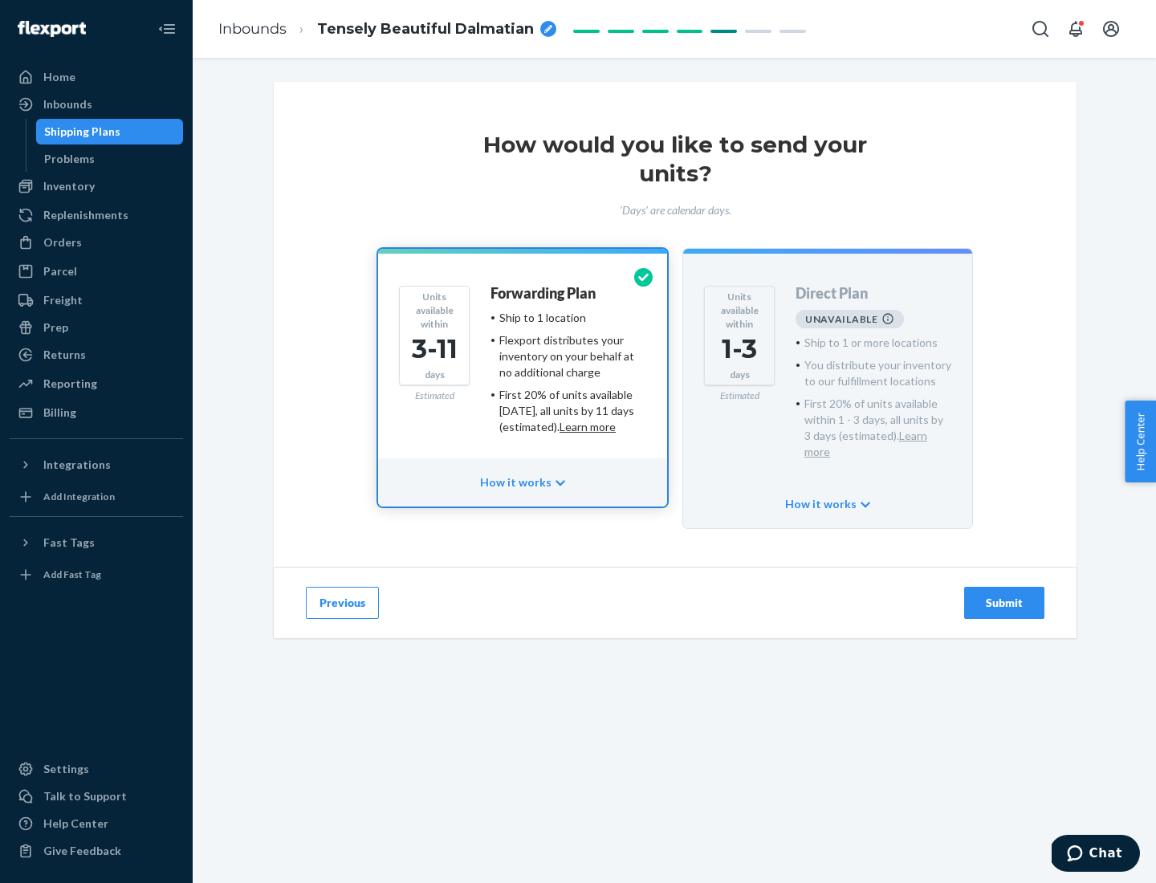
click at [544, 293] on h4 "Forwarding Plan" at bounding box center [543, 294] width 105 height 16
click at [1005, 595] on div "Submit" at bounding box center [1004, 603] width 53 height 16
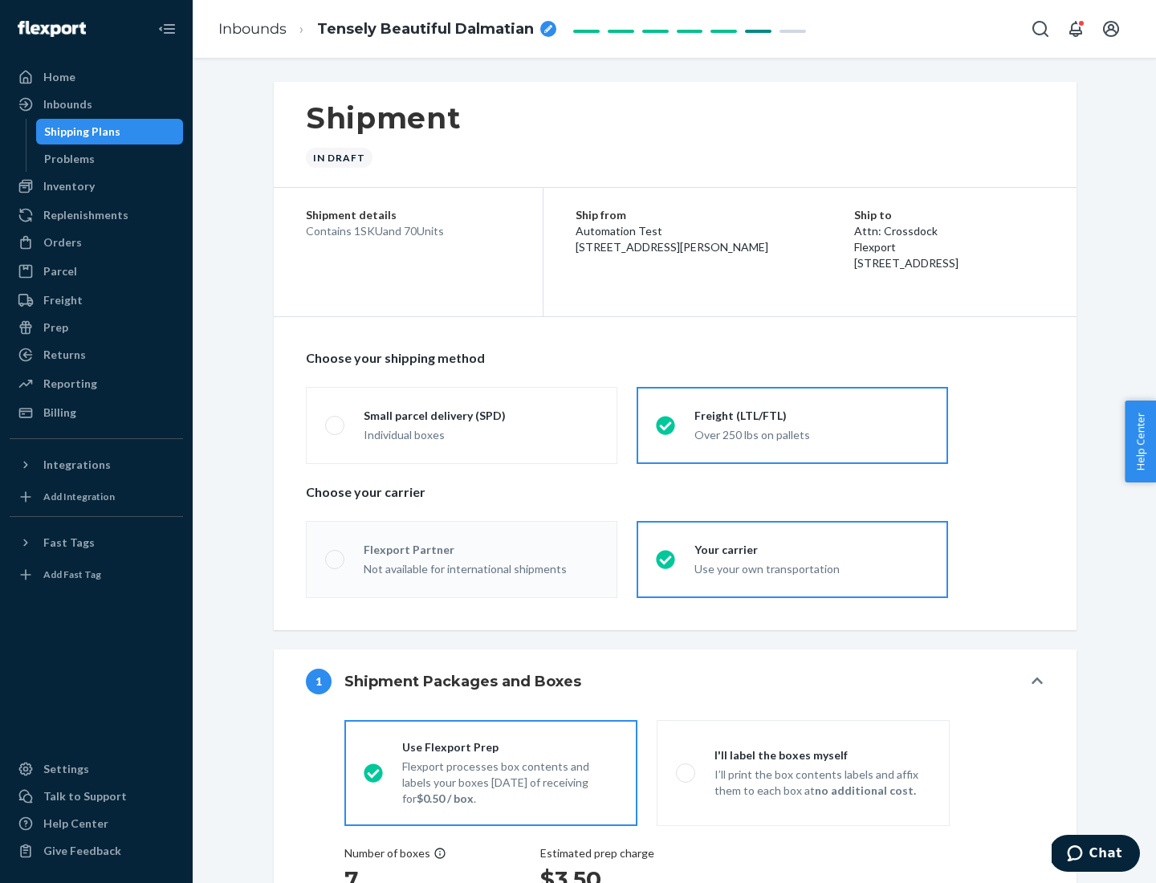
radio input "true"
radio input "false"
radio input "true"
radio input "false"
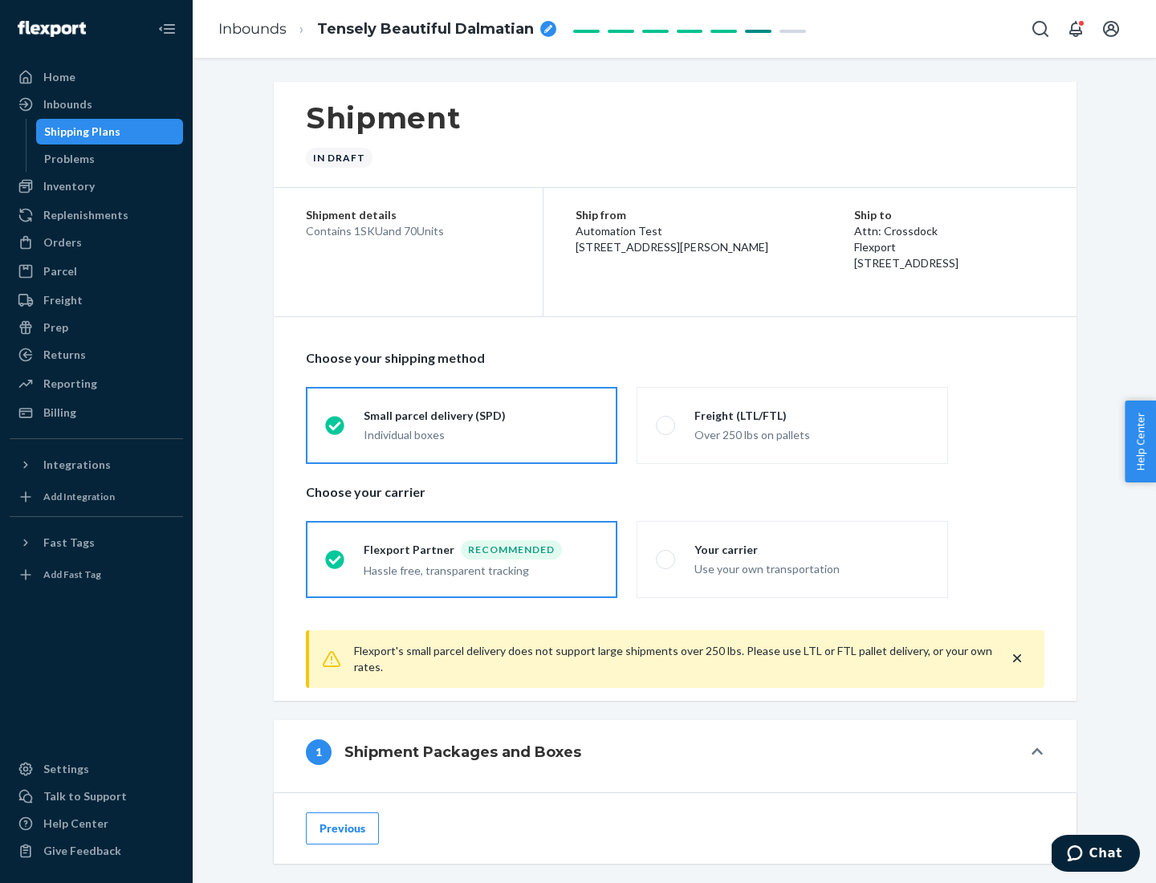
click at [793, 425] on div "Over 250 lbs on pallets" at bounding box center [812, 433] width 234 height 19
click at [667, 425] on input "Freight (LTL/FTL) Over 250 lbs on pallets" at bounding box center [661, 425] width 10 height 10
radio input "true"
radio input "false"
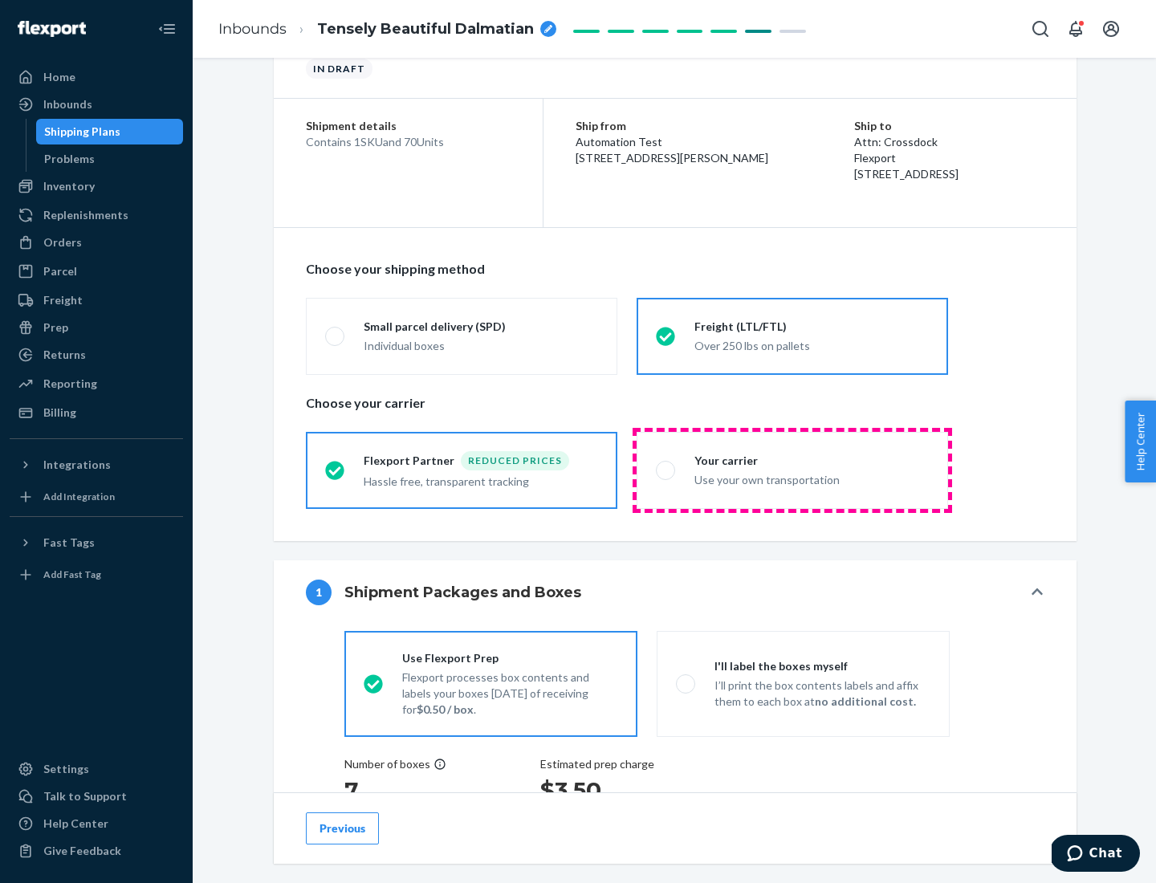
click at [793, 470] on div "Use your own transportation" at bounding box center [812, 478] width 234 height 19
click at [667, 470] on input "Your carrier Use your own transportation" at bounding box center [661, 470] width 10 height 10
radio input "true"
radio input "false"
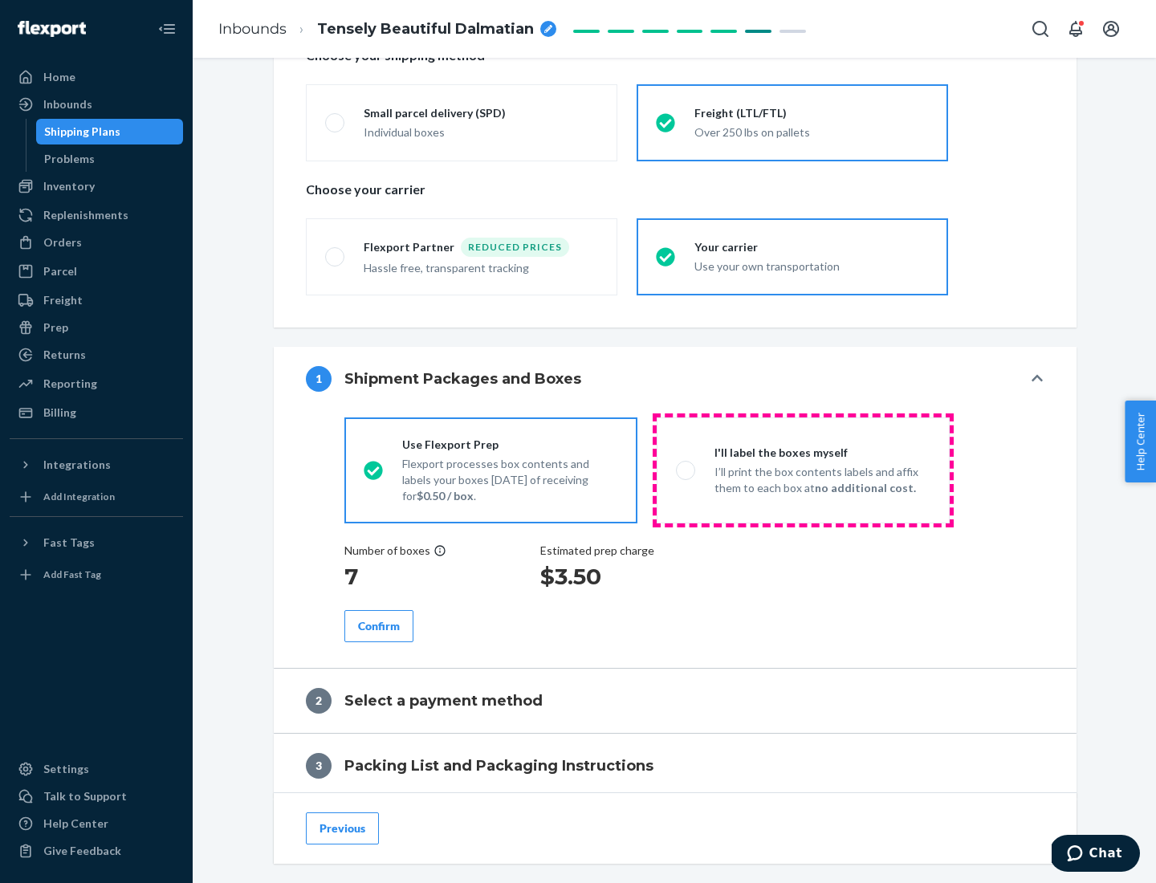
click at [803, 470] on p "I’ll print the box contents labels and affix them to each box at no additional …" at bounding box center [823, 480] width 216 height 32
click at [687, 470] on input "I'll label the boxes myself I’ll print the box contents labels and affix them t…" at bounding box center [681, 470] width 10 height 10
radio input "true"
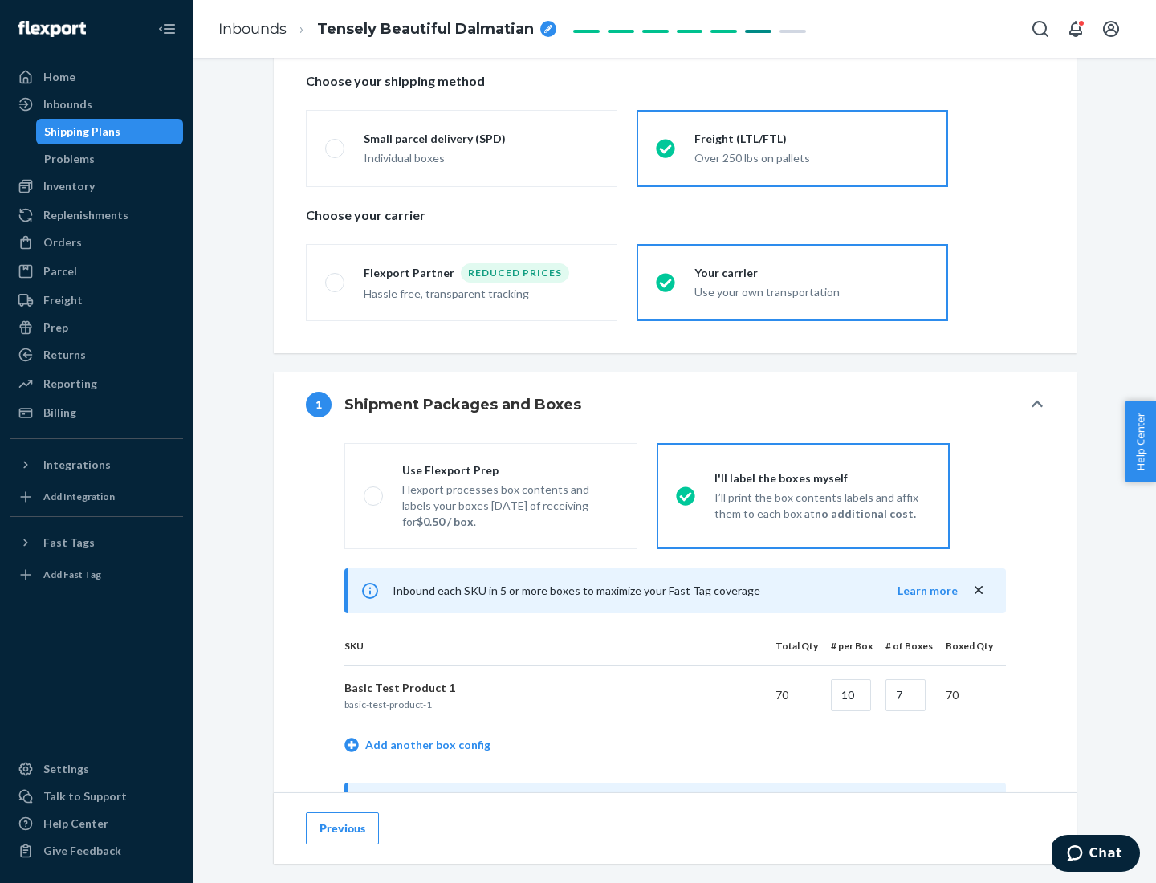
click at [510, 470] on div "Use Flexport Prep" at bounding box center [510, 471] width 216 height 16
click at [374, 491] on input "Use Flexport Prep Flexport processes box contents and labels your boxes [DATE] …" at bounding box center [369, 496] width 10 height 10
radio input "true"
radio input "false"
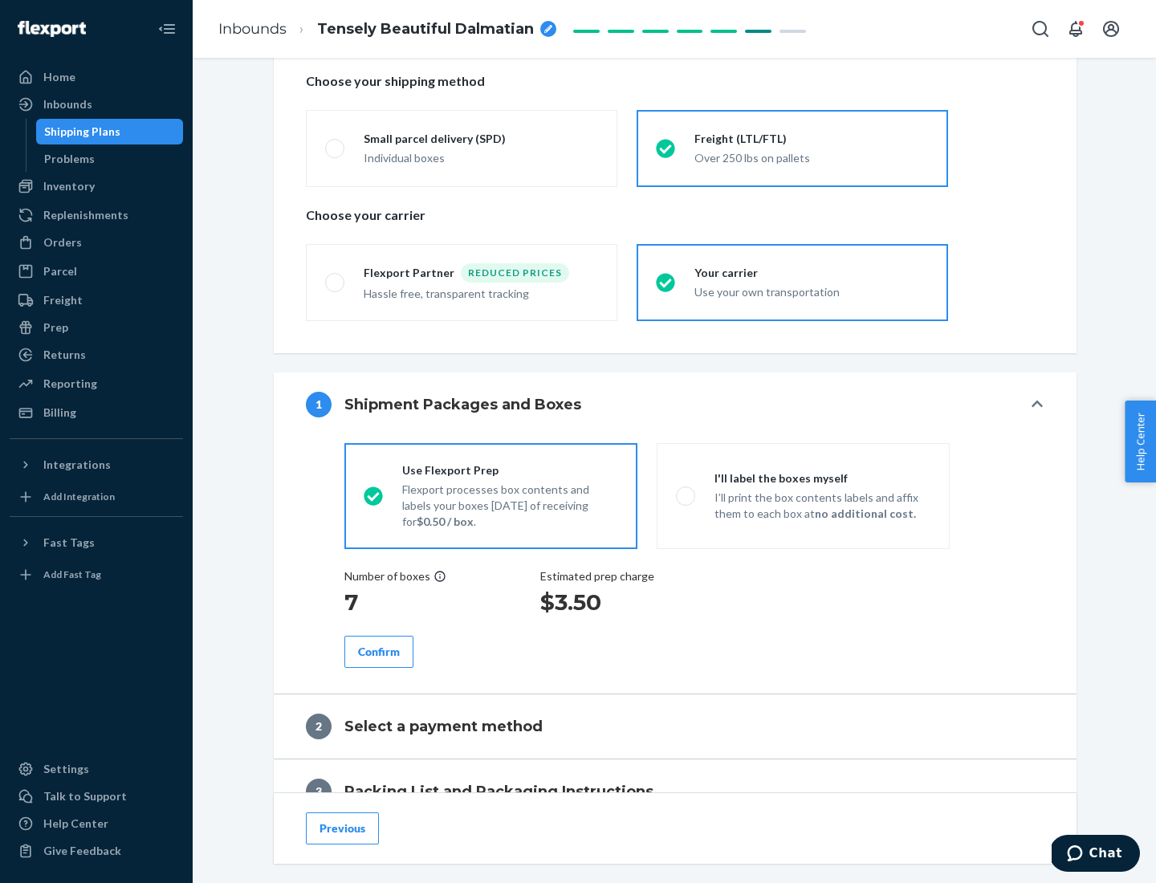
scroll to position [459, 0]
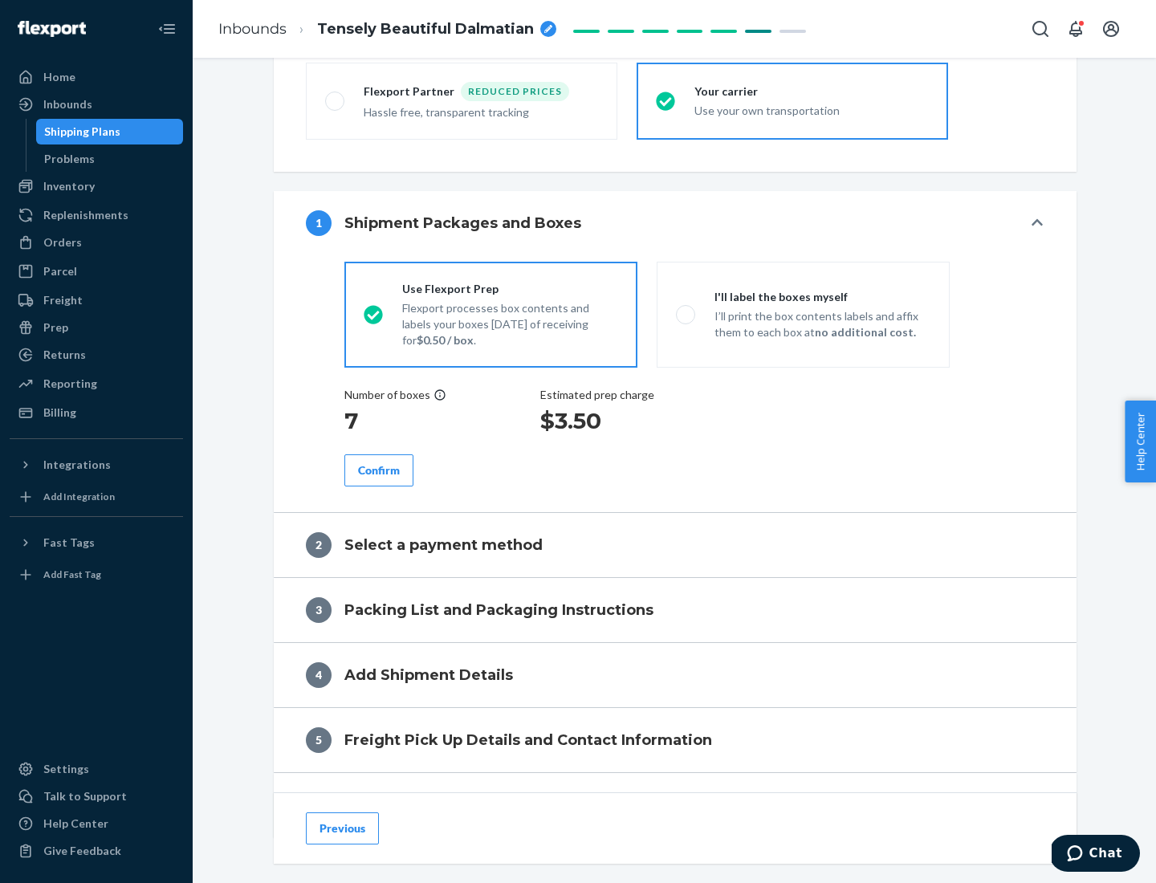
click at [379, 470] on div "Confirm" at bounding box center [379, 471] width 42 height 16
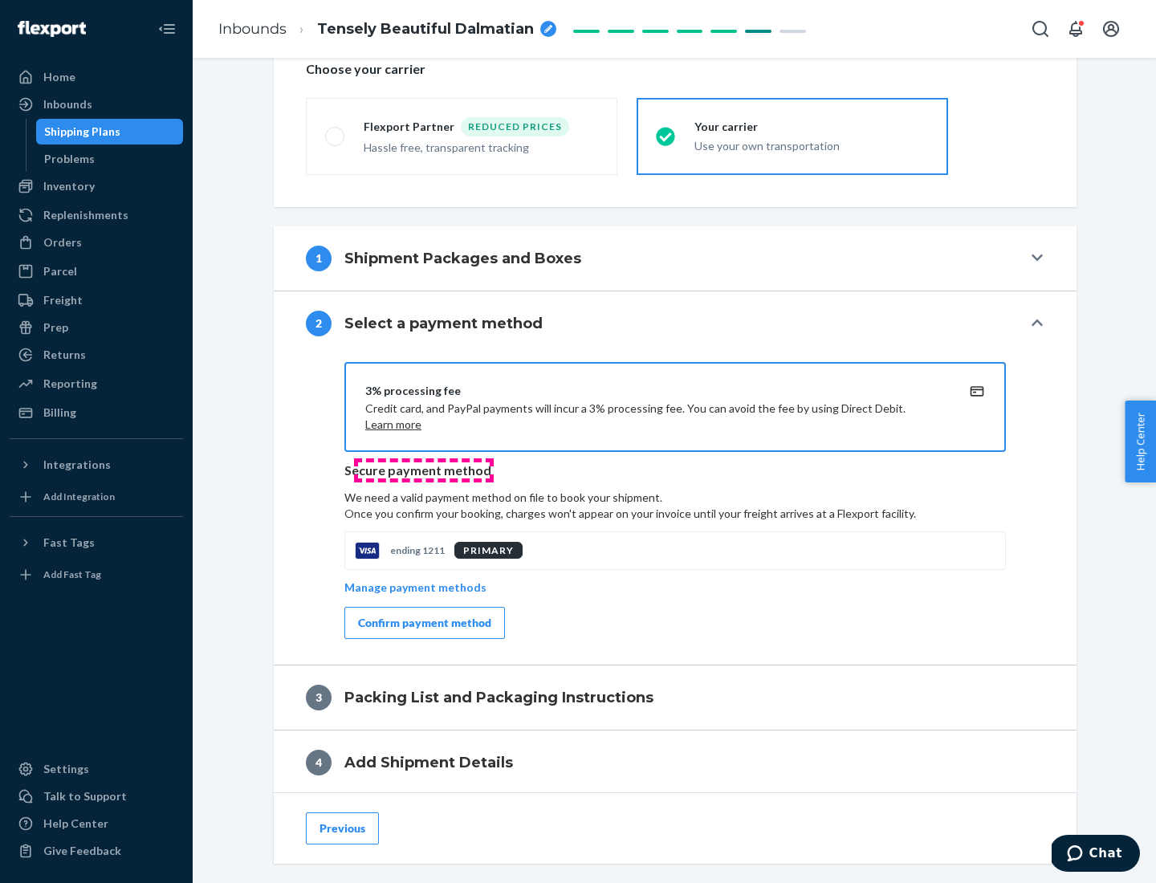
scroll to position [576, 0]
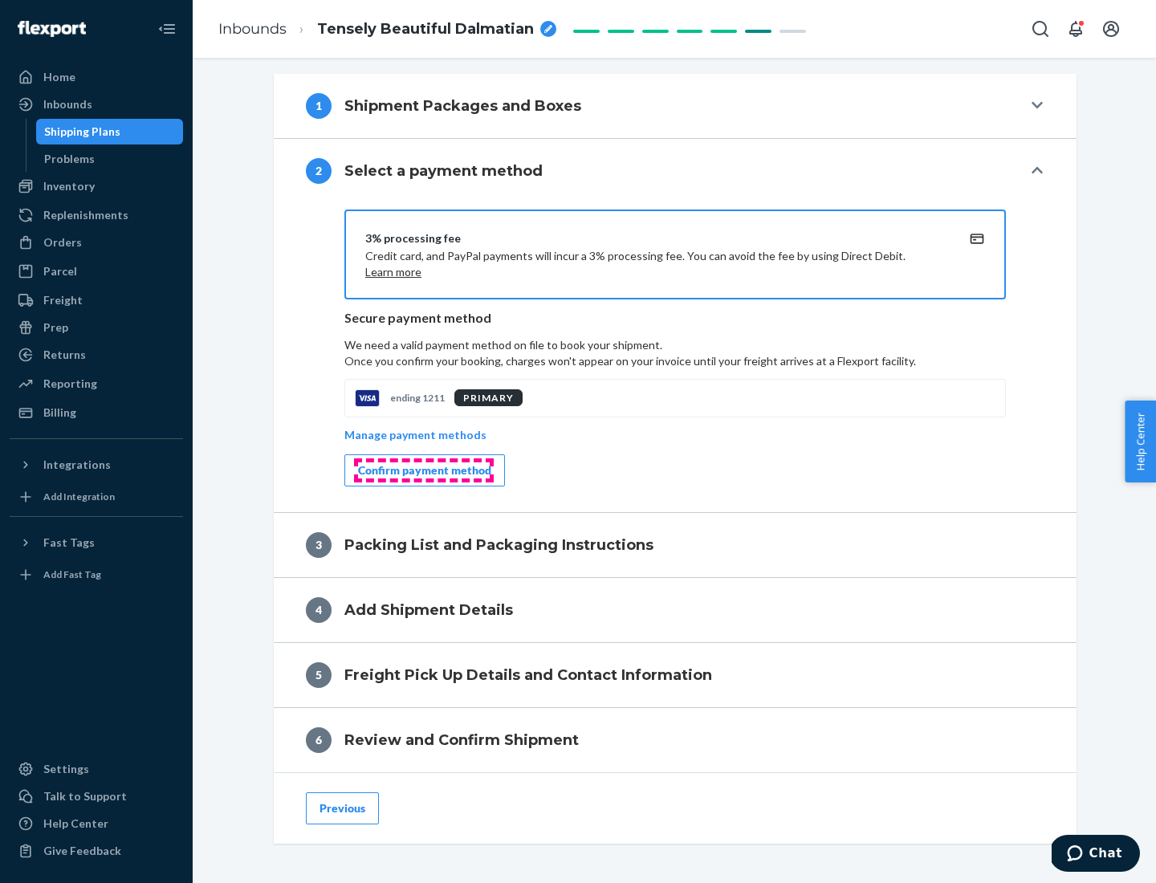
click at [423, 471] on div "Confirm payment method" at bounding box center [424, 471] width 133 height 16
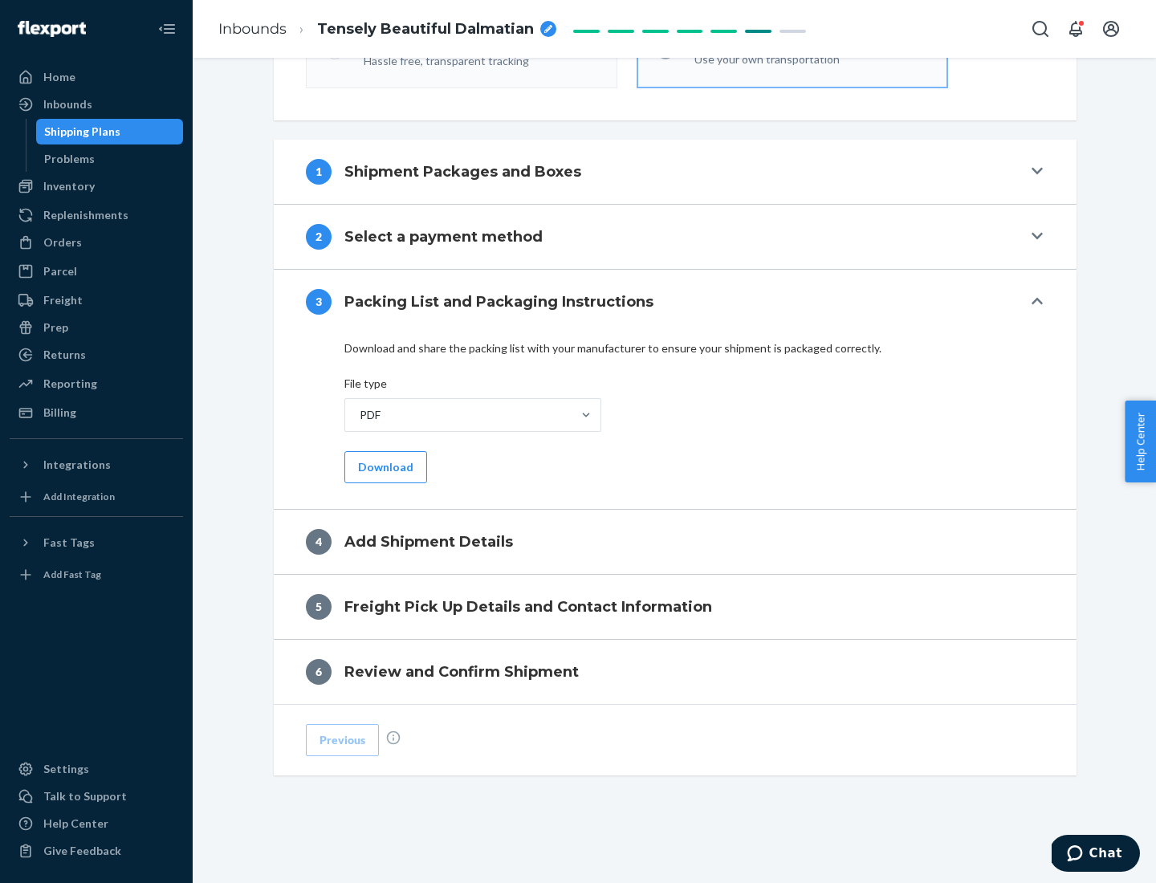
scroll to position [507, 0]
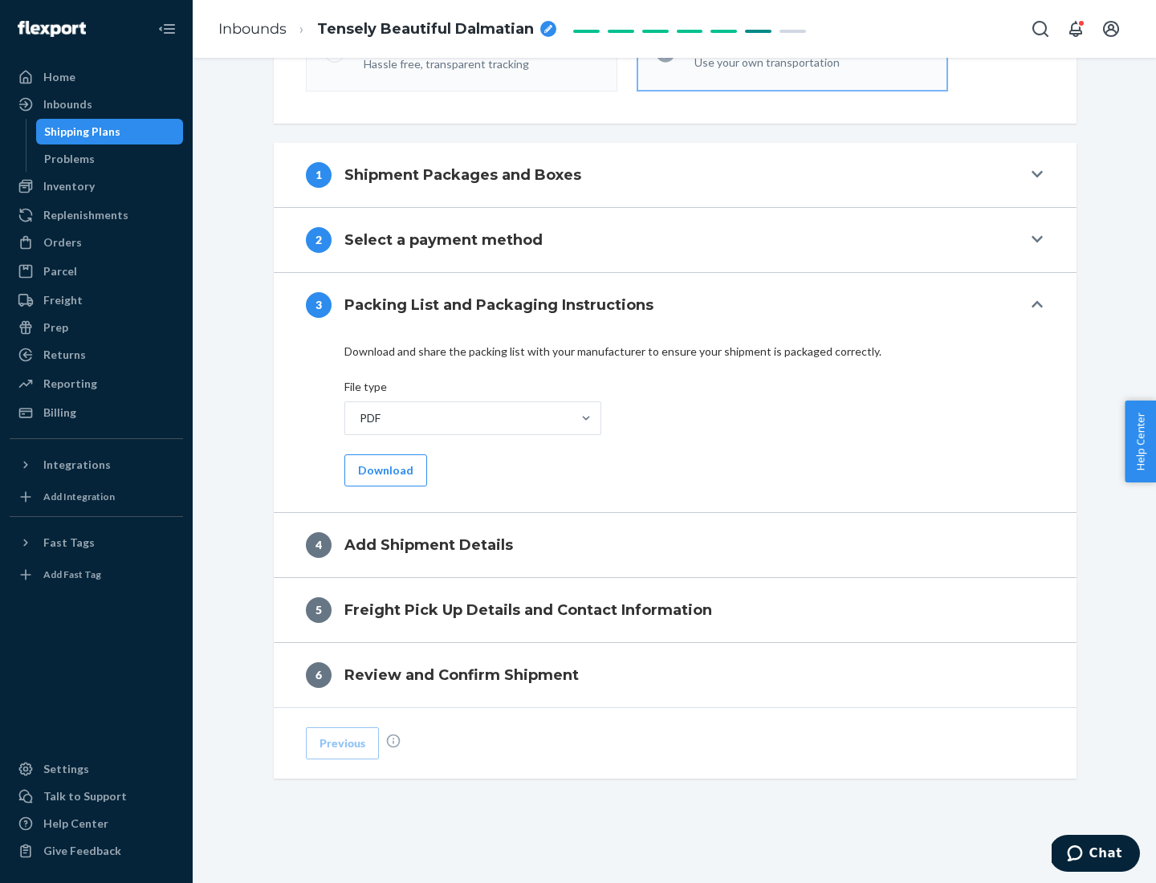
click at [384, 470] on button "Download" at bounding box center [386, 471] width 83 height 32
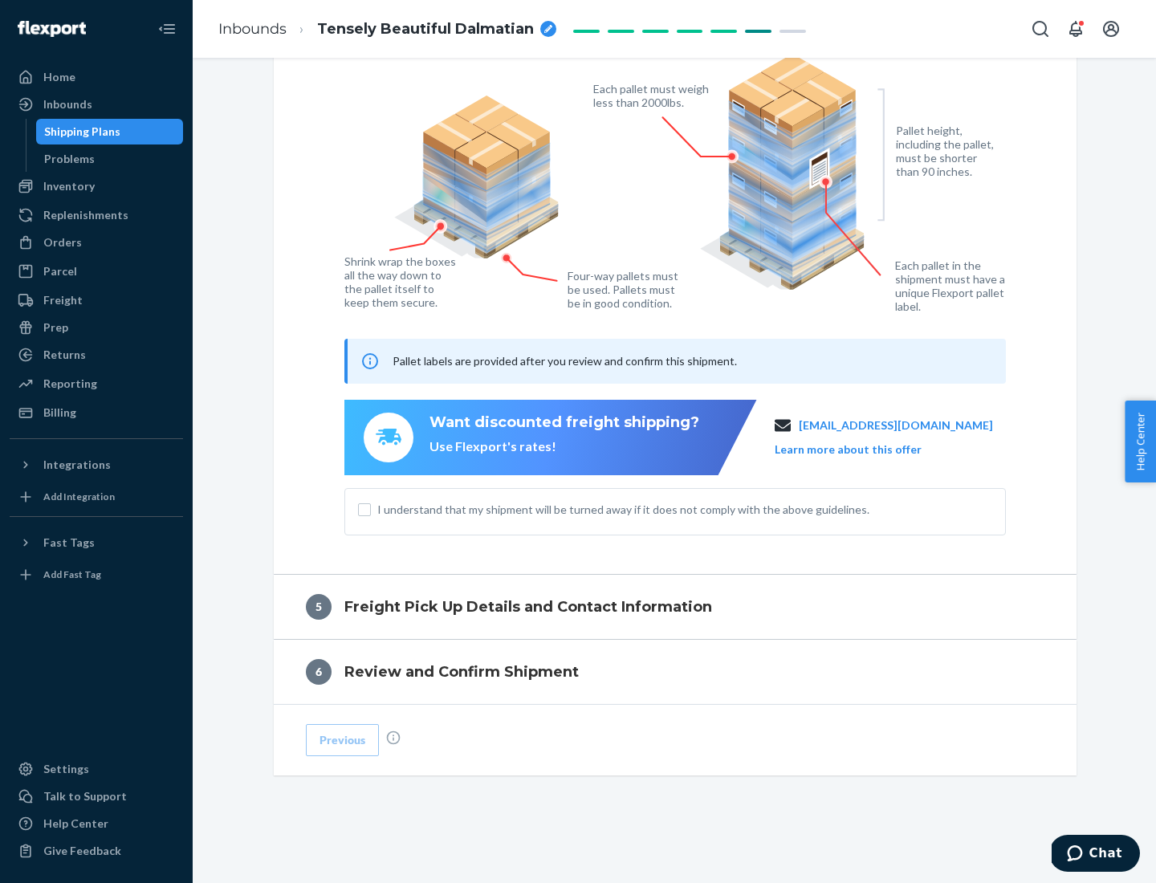
click at [675, 509] on span "I understand that my shipment will be turned away if it does not comply with th…" at bounding box center [684, 510] width 615 height 16
click at [371, 509] on input "I understand that my shipment will be turned away if it does not comply with th…" at bounding box center [364, 510] width 13 height 13
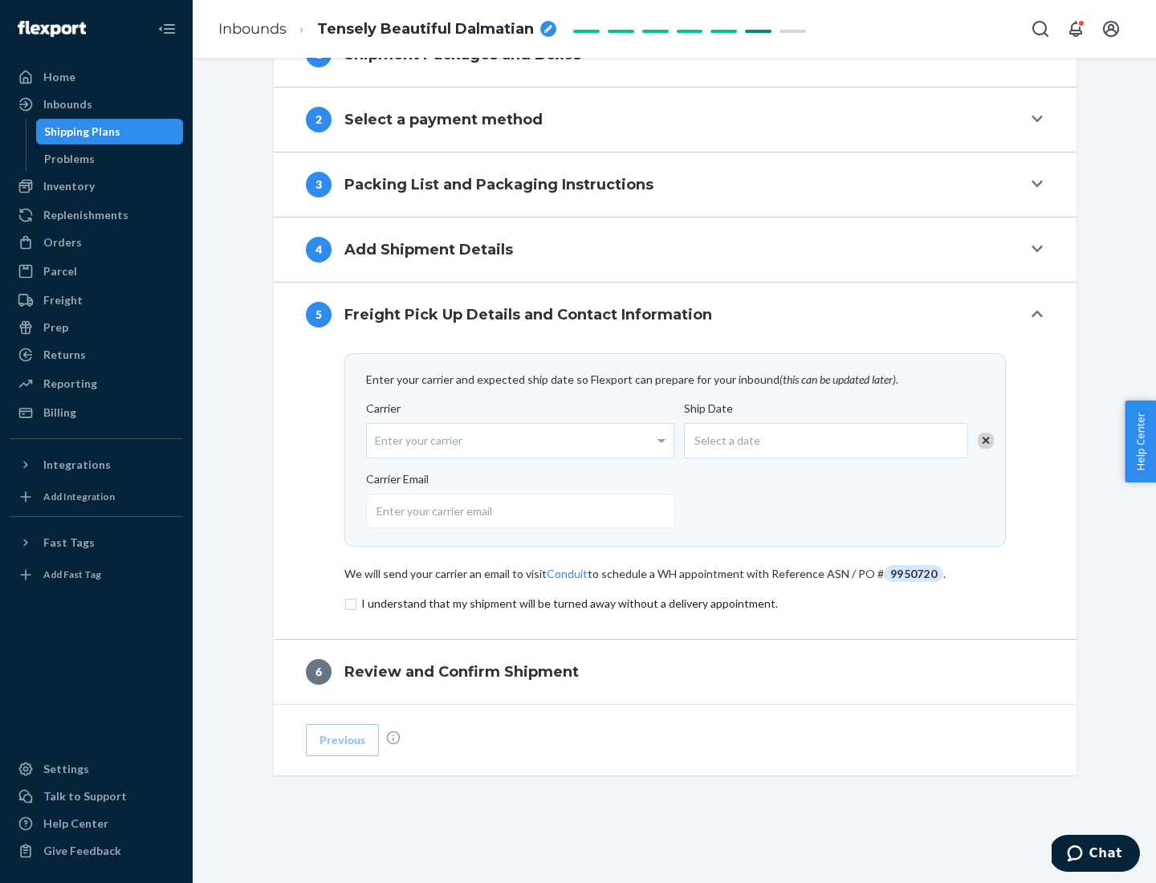
click at [675, 603] on input "checkbox" at bounding box center [676, 603] width 662 height 19
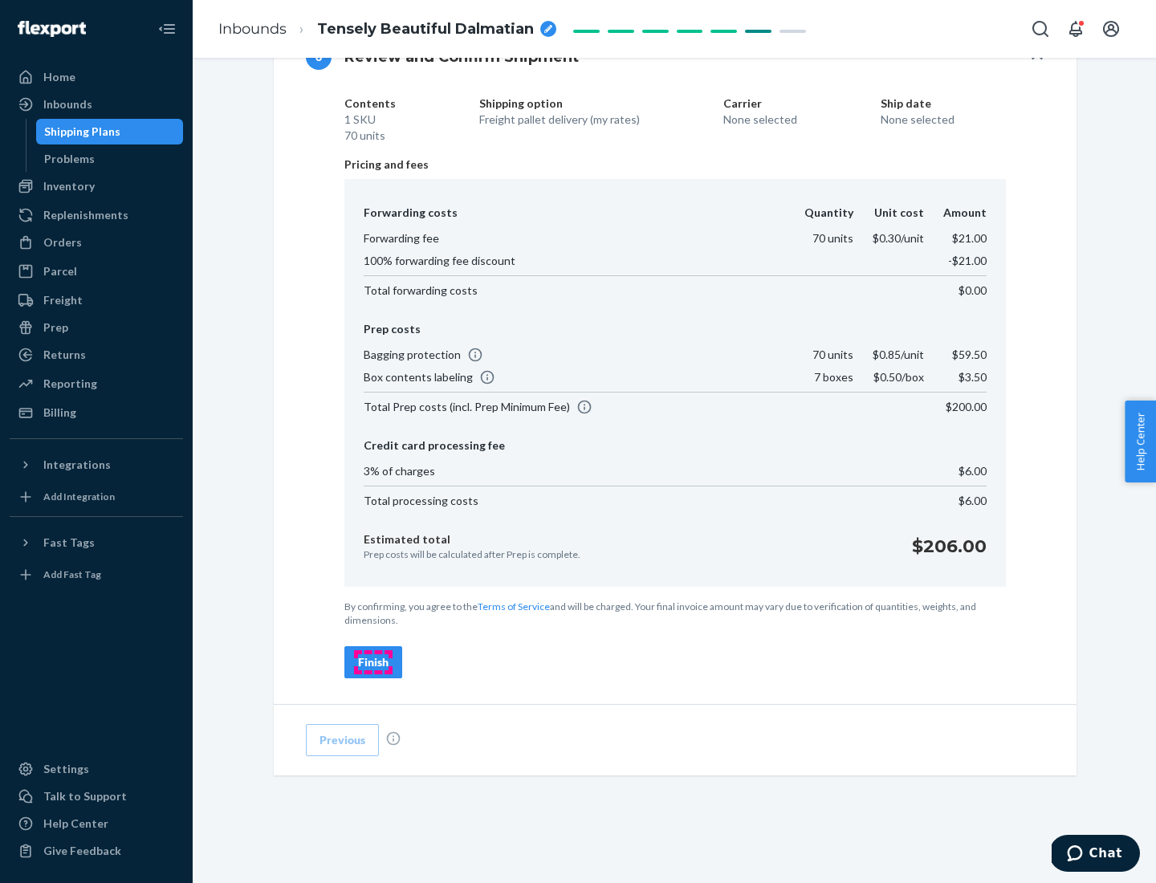
click at [373, 663] on div "Finish" at bounding box center [373, 663] width 31 height 16
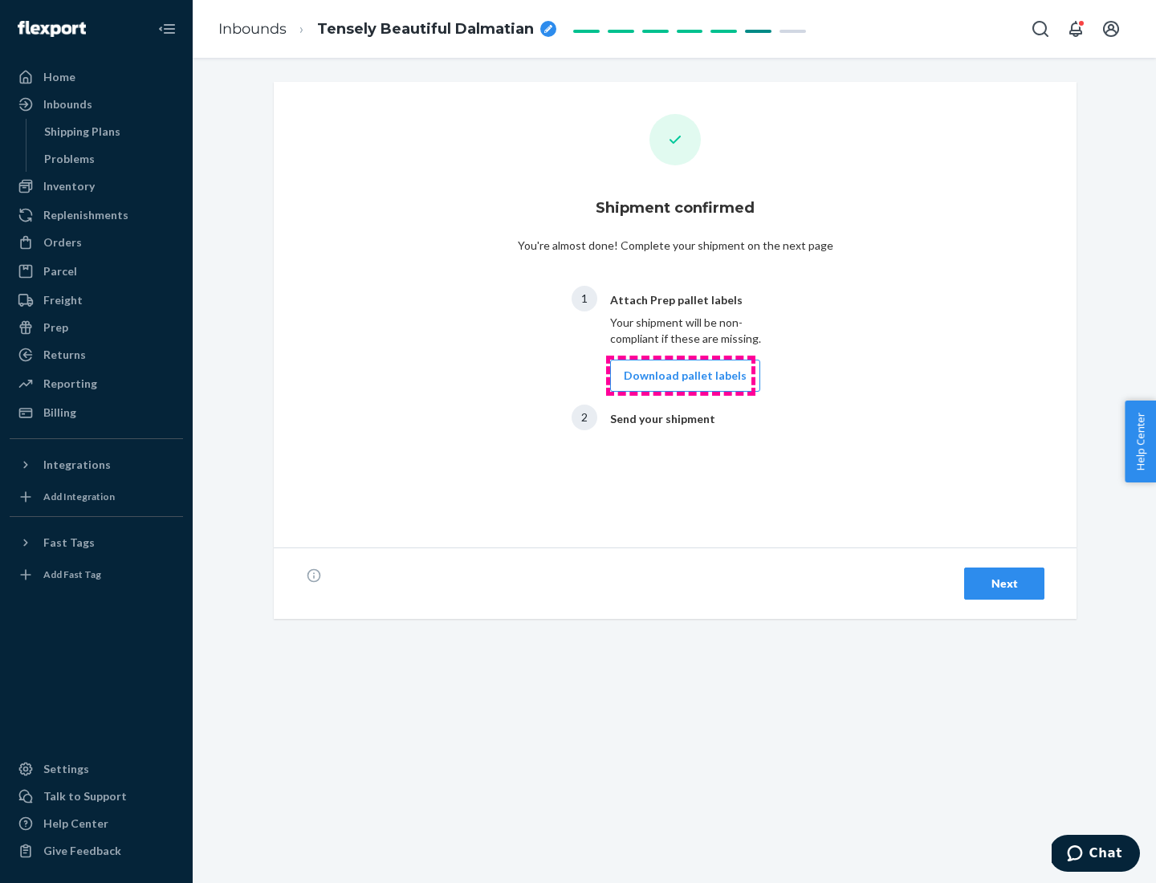
click at [681, 376] on button "Download pallet labels" at bounding box center [685, 376] width 150 height 32
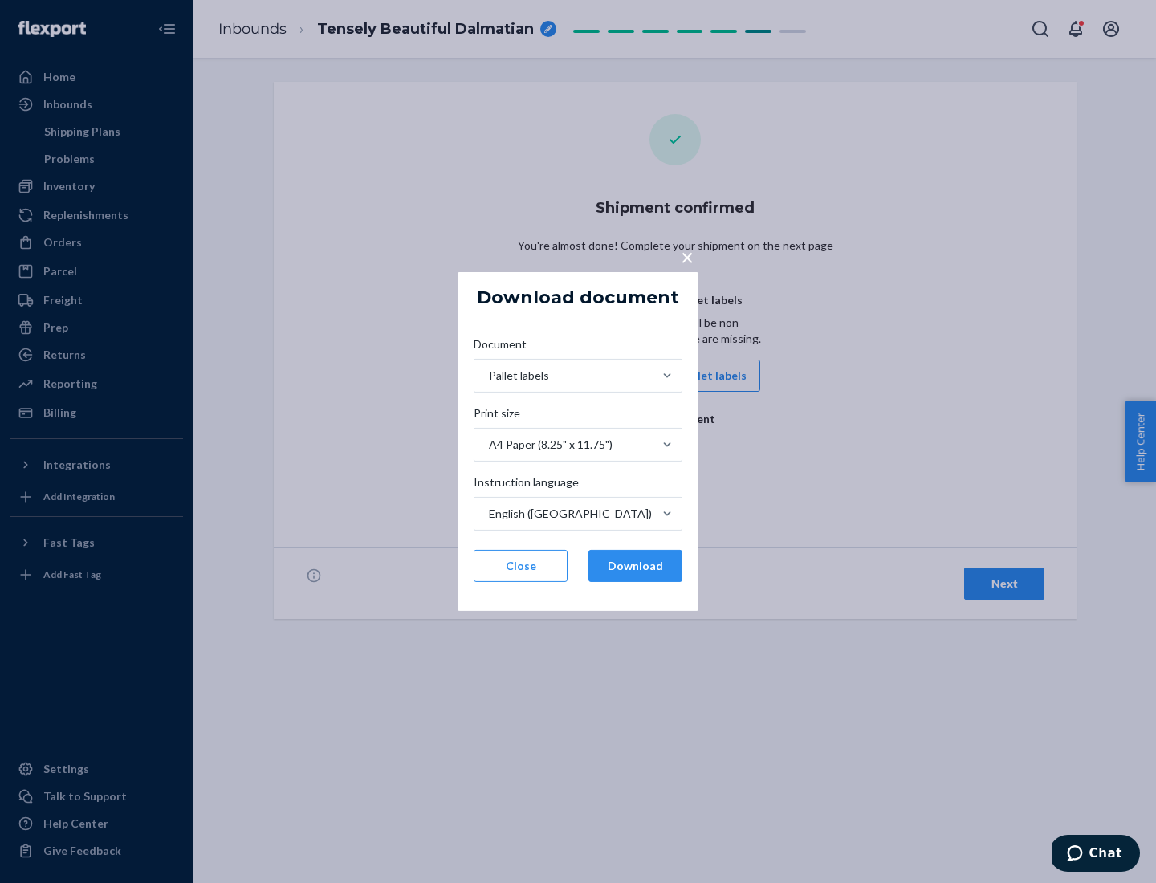
click at [635, 566] on button "Download" at bounding box center [636, 566] width 94 height 32
click at [687, 256] on span "×" at bounding box center [687, 256] width 13 height 27
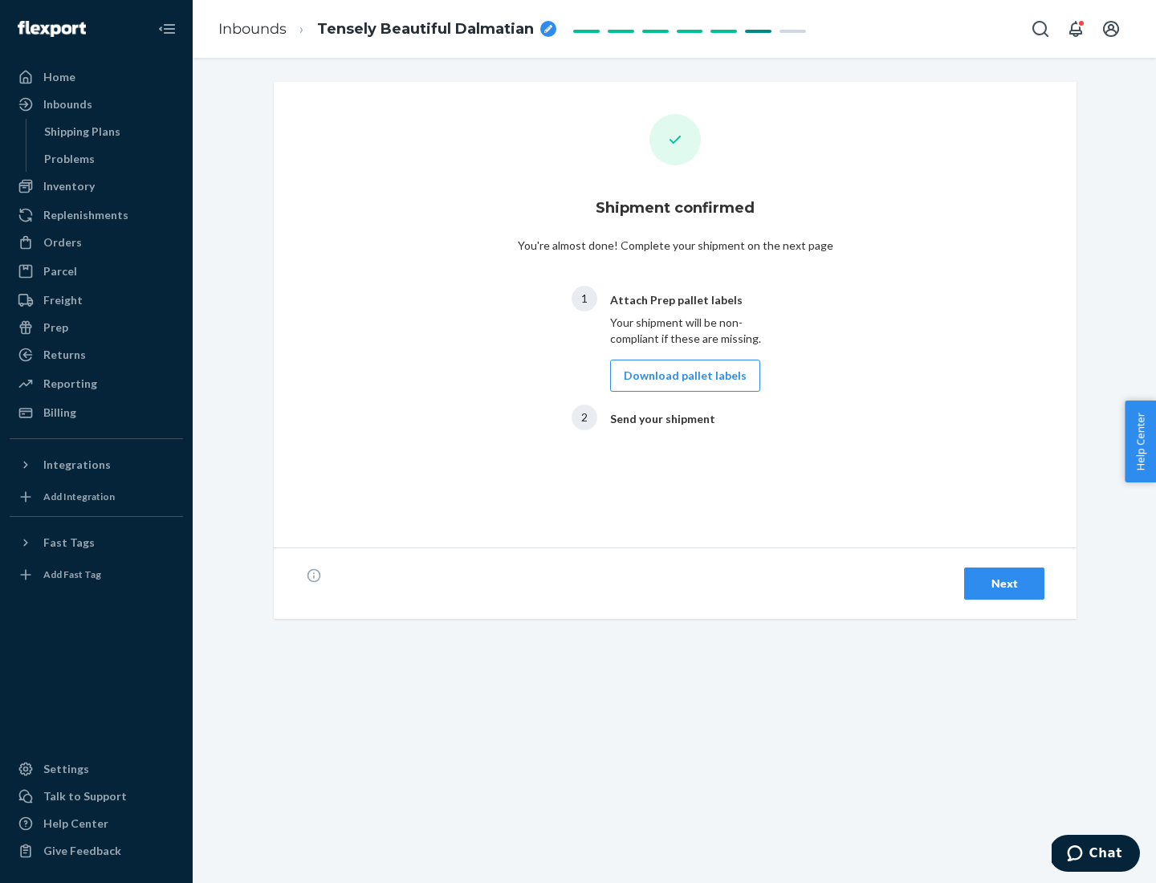
click at [1005, 584] on div "Next" at bounding box center [1004, 584] width 53 height 16
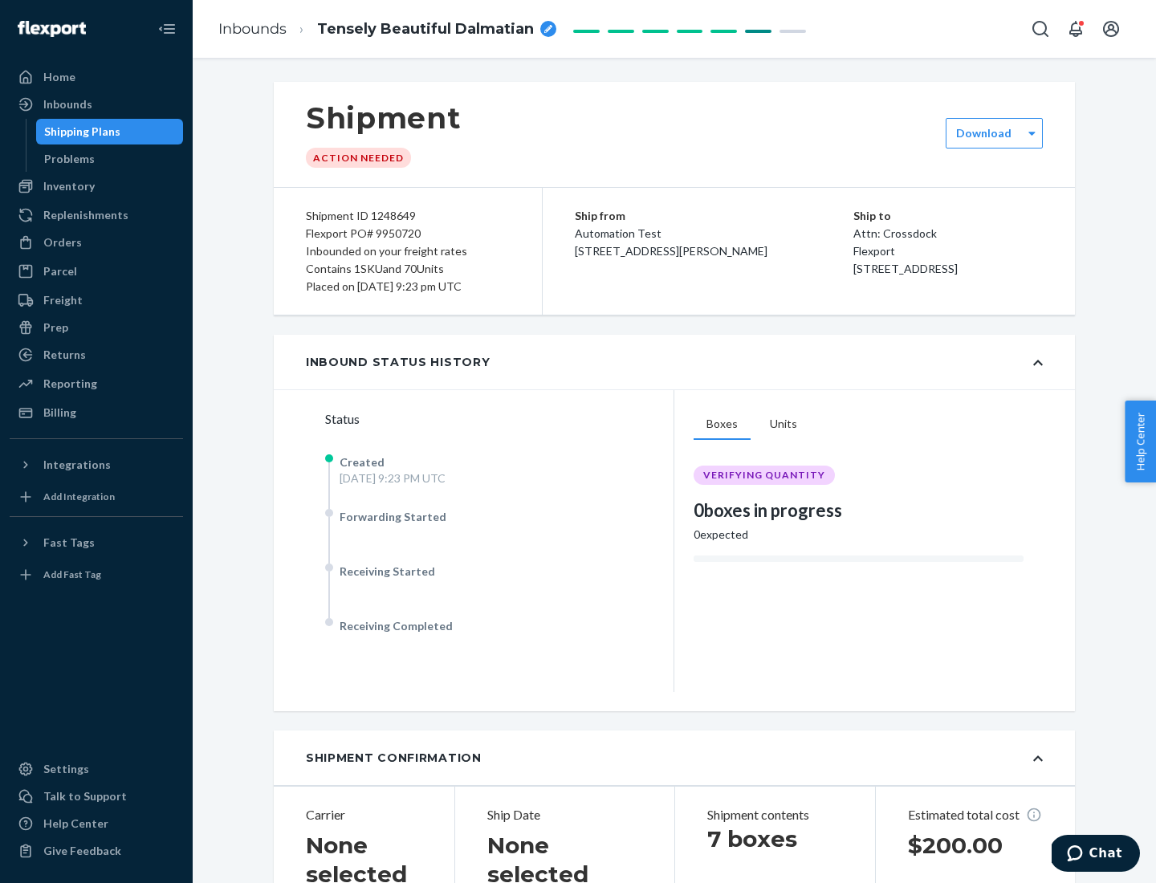
scroll to position [345, 0]
